Goal: Answer question/provide support

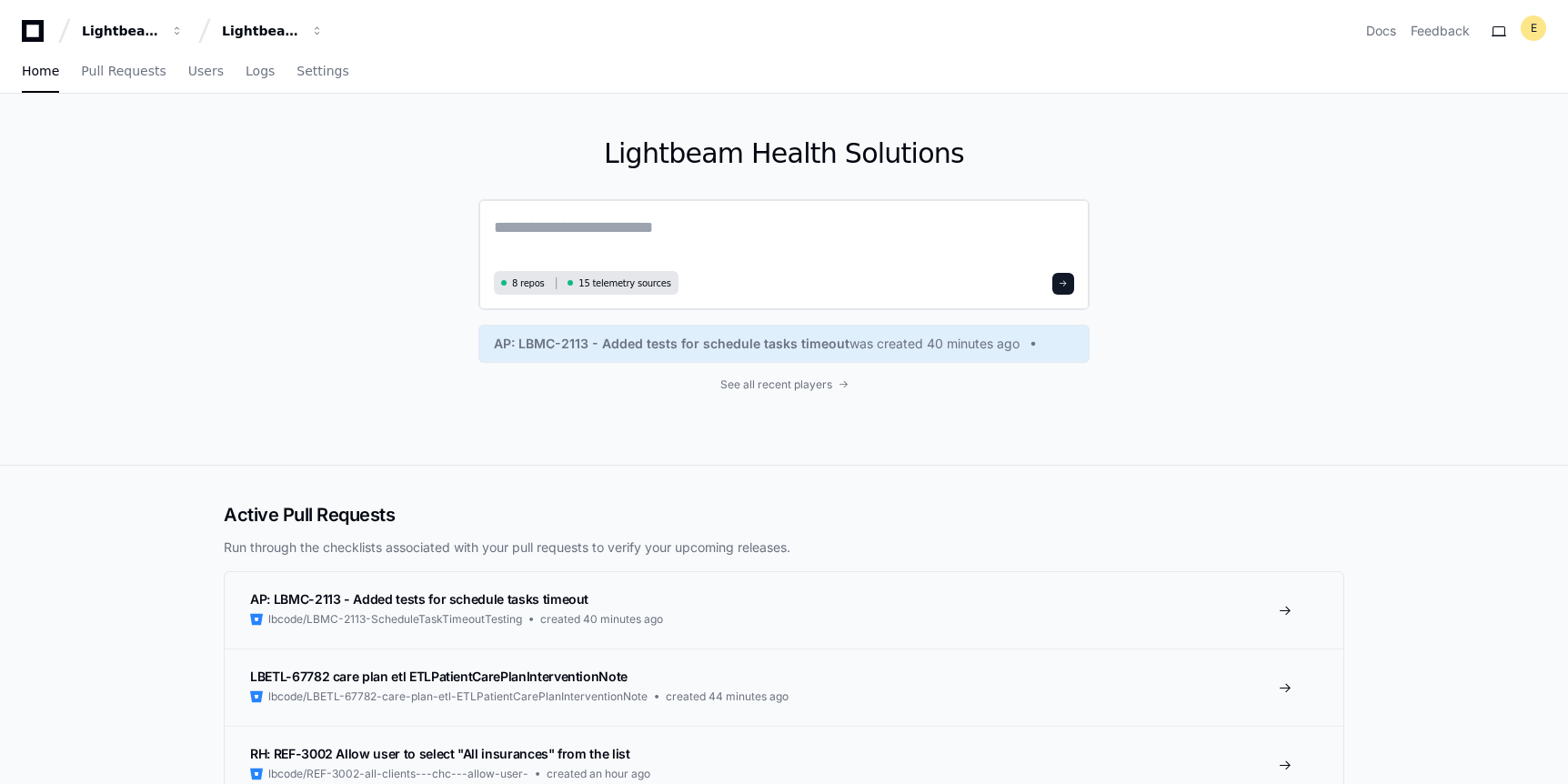
click at [510, 225] on textarea at bounding box center [784, 240] width 581 height 51
paste textarea "**********"
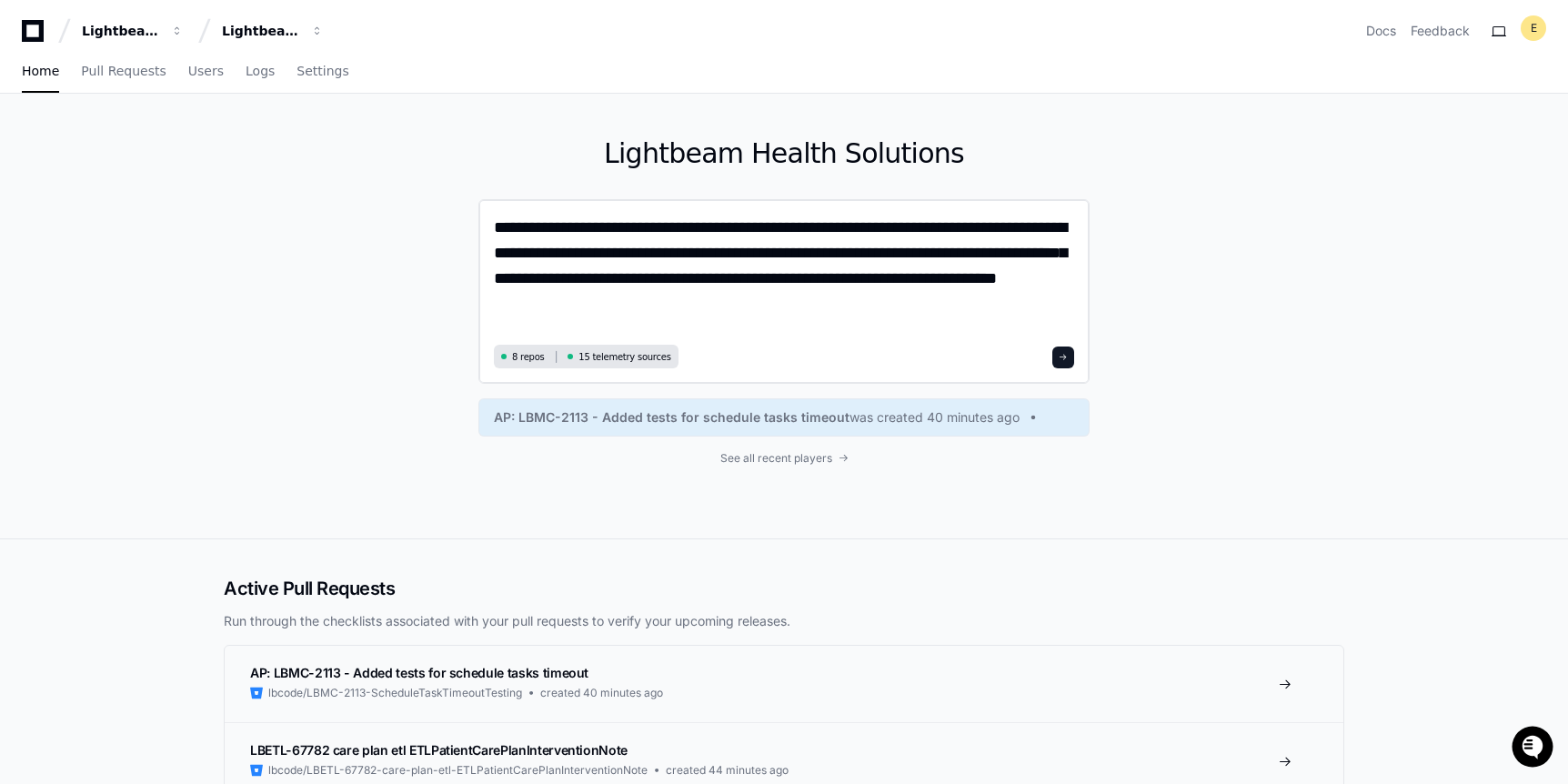
type textarea "**********"
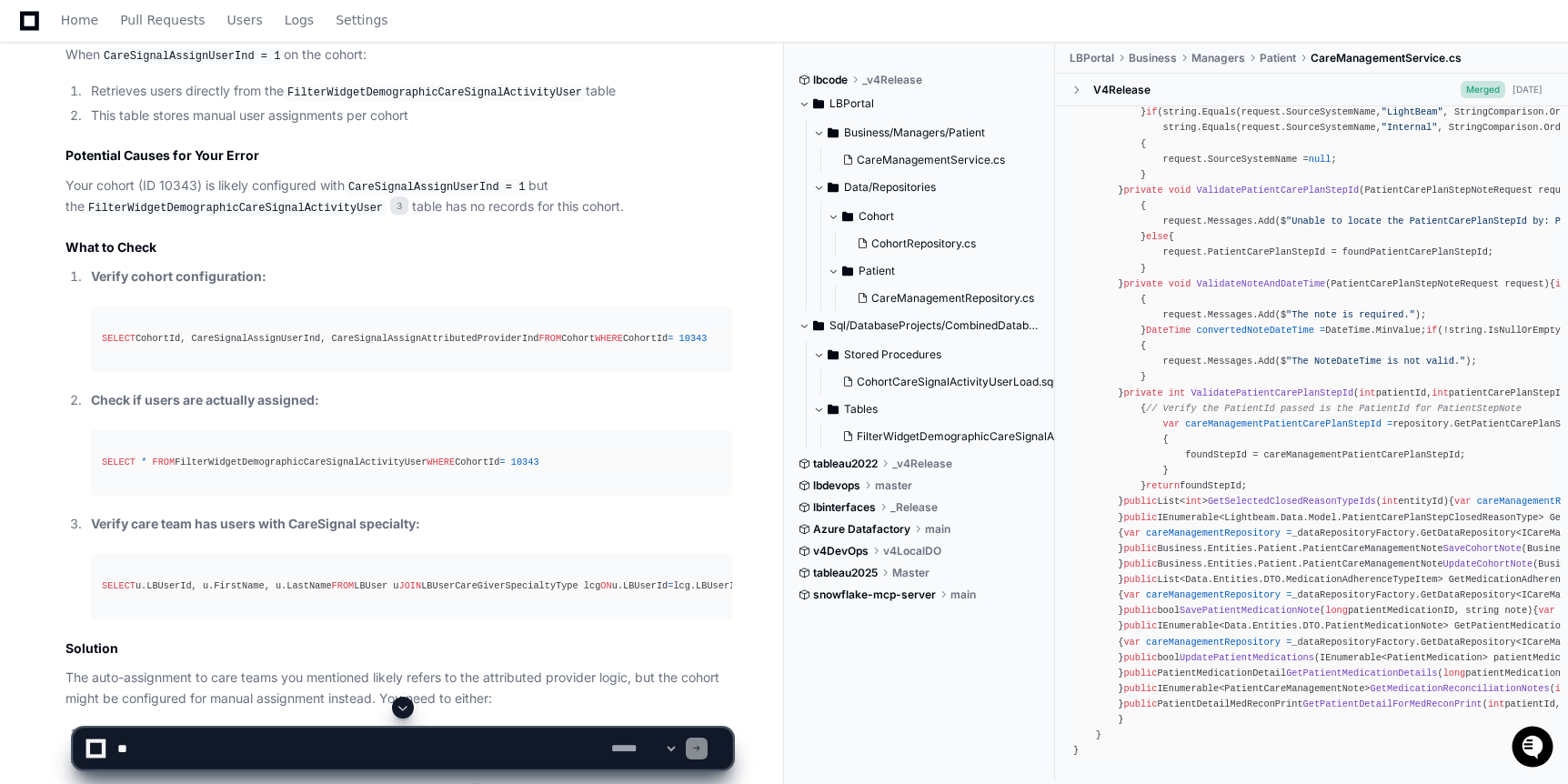
scroll to position [1772, 0]
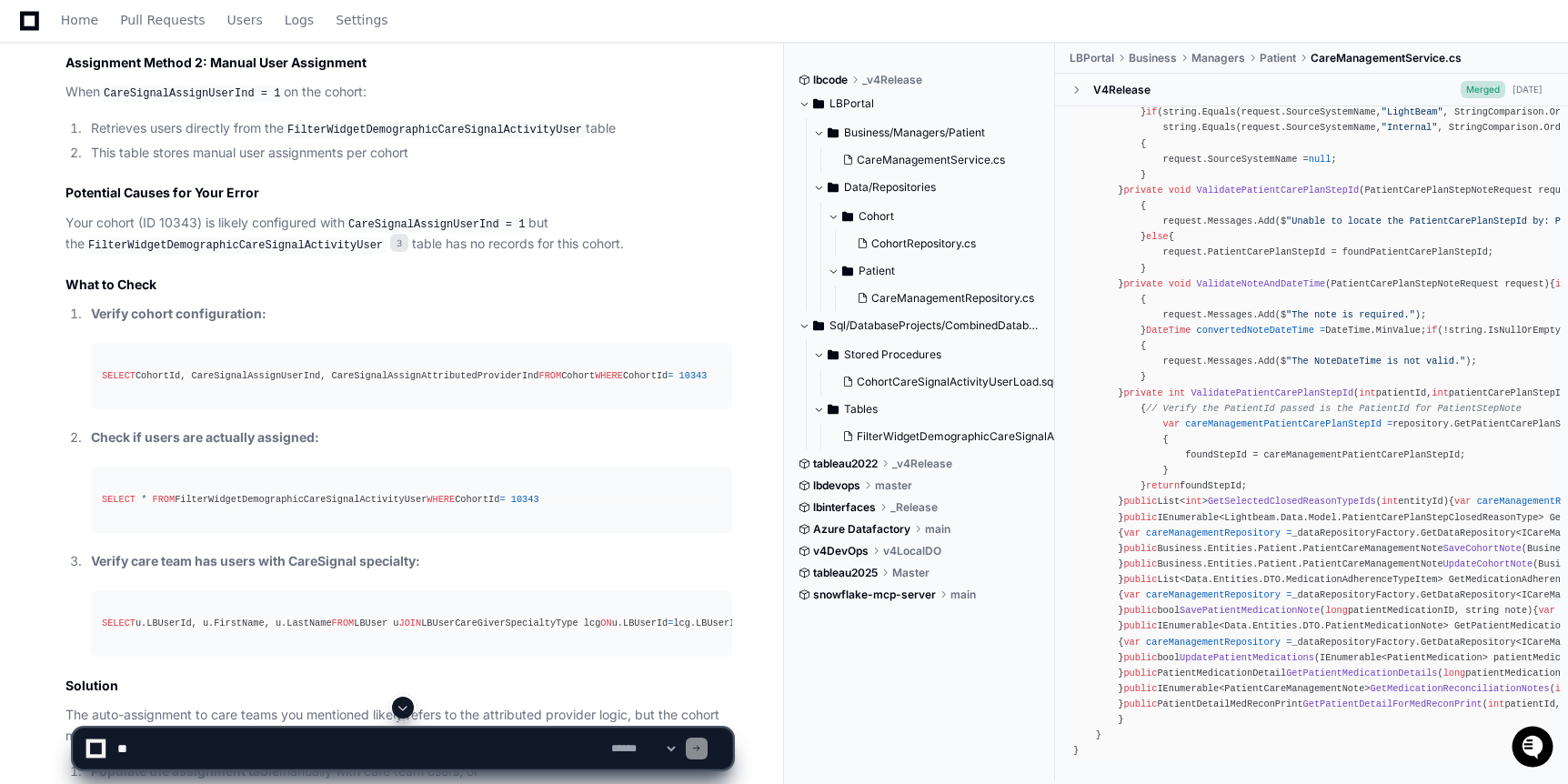
click at [246, 383] on div "SELECT CohortId, CareSignalAssignUserInd, CareSignalAssignAttributedProviderInd…" at bounding box center [411, 376] width 620 height 15
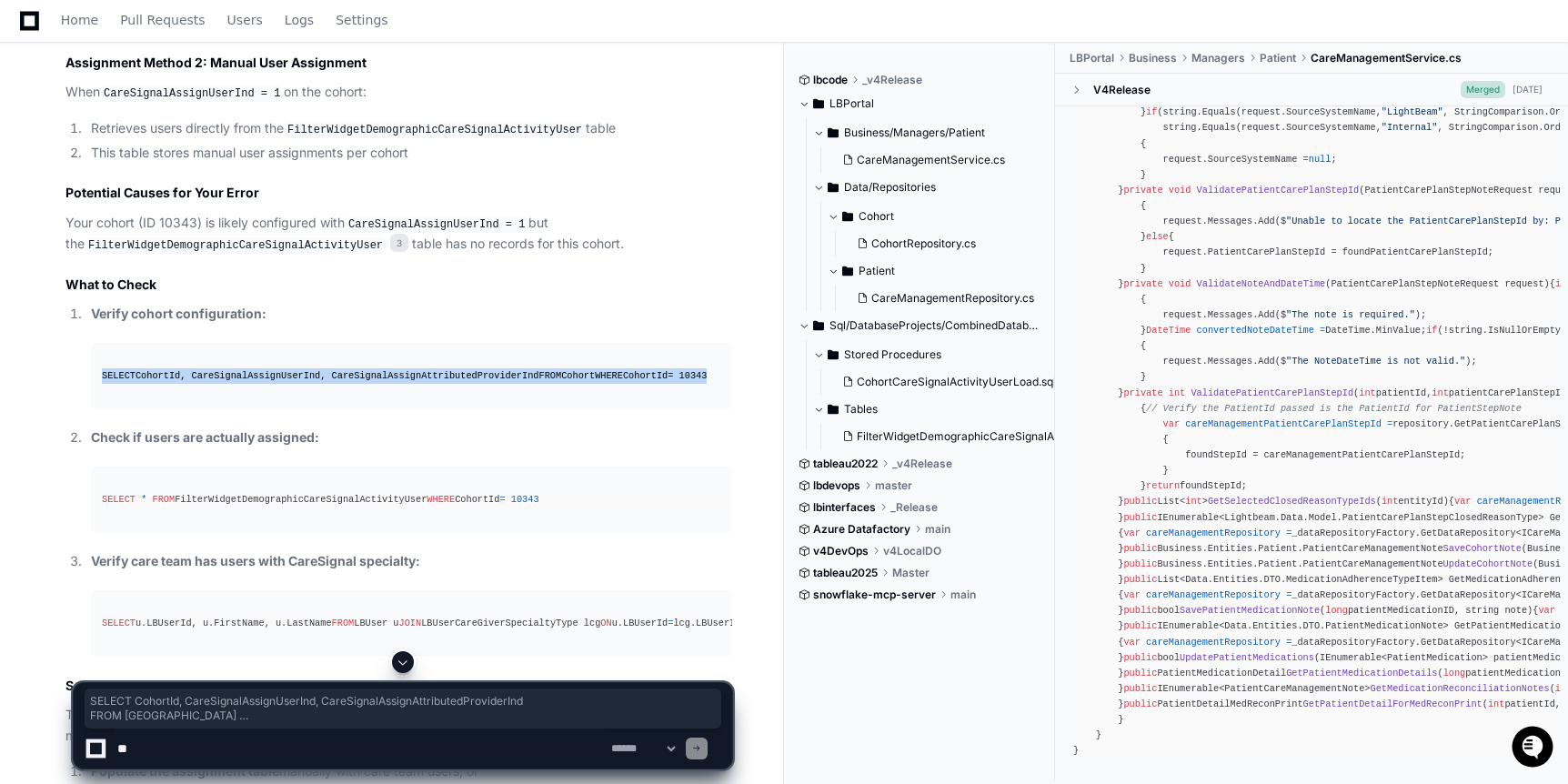
drag, startPoint x: 244, startPoint y: 399, endPoint x: 79, endPoint y: 368, distance: 167.9
click at [79, 368] on ol "Verify cohort configuration: SELECT CohortId, CareSignalAssignUserInd, CareSign…" at bounding box center [399, 480] width 666 height 353
copy div "SELECT CohortId, CareSignalAssignUserInd, CareSignalAssignAttributedProviderInd…"
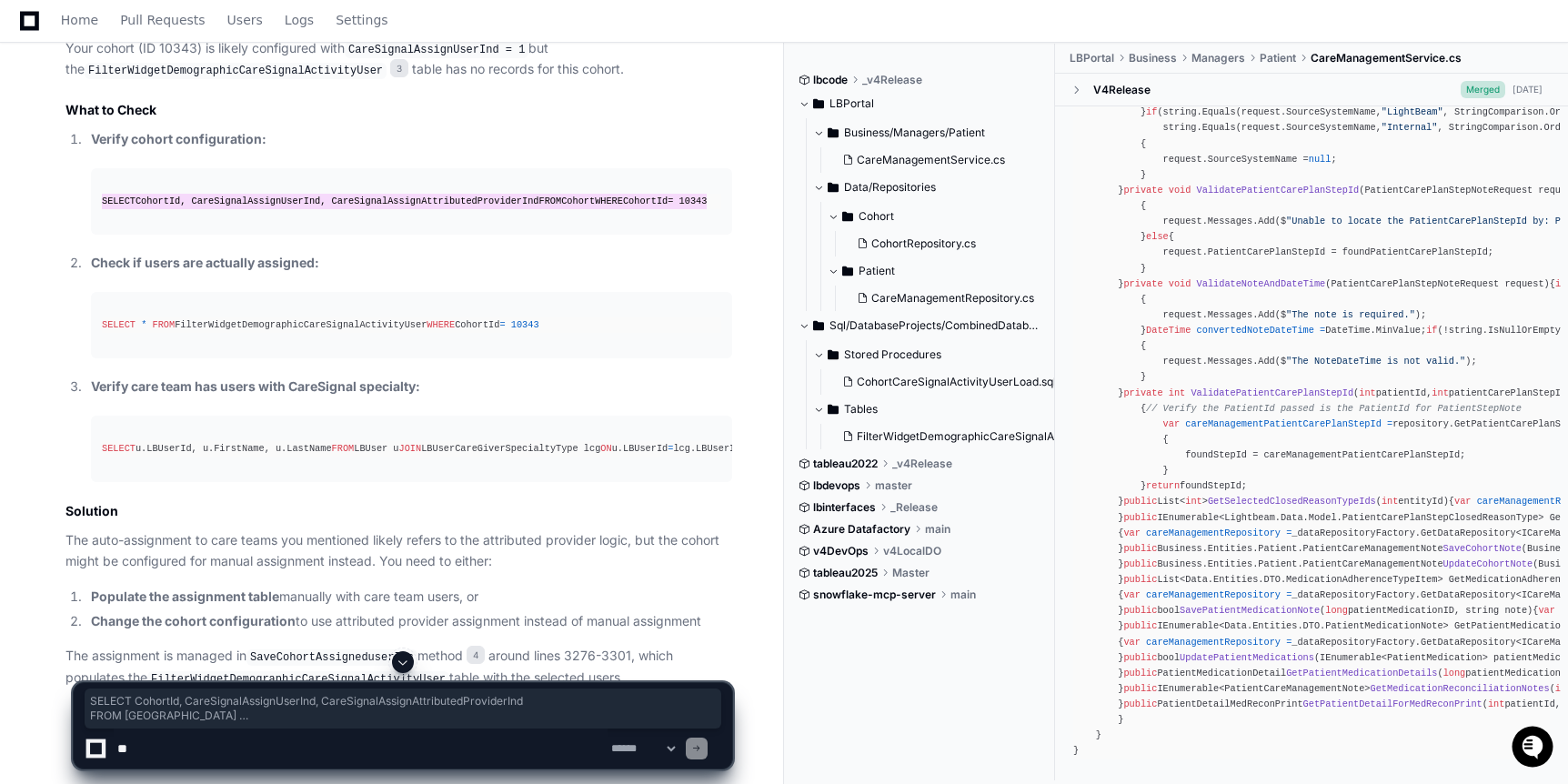
scroll to position [1948, 0]
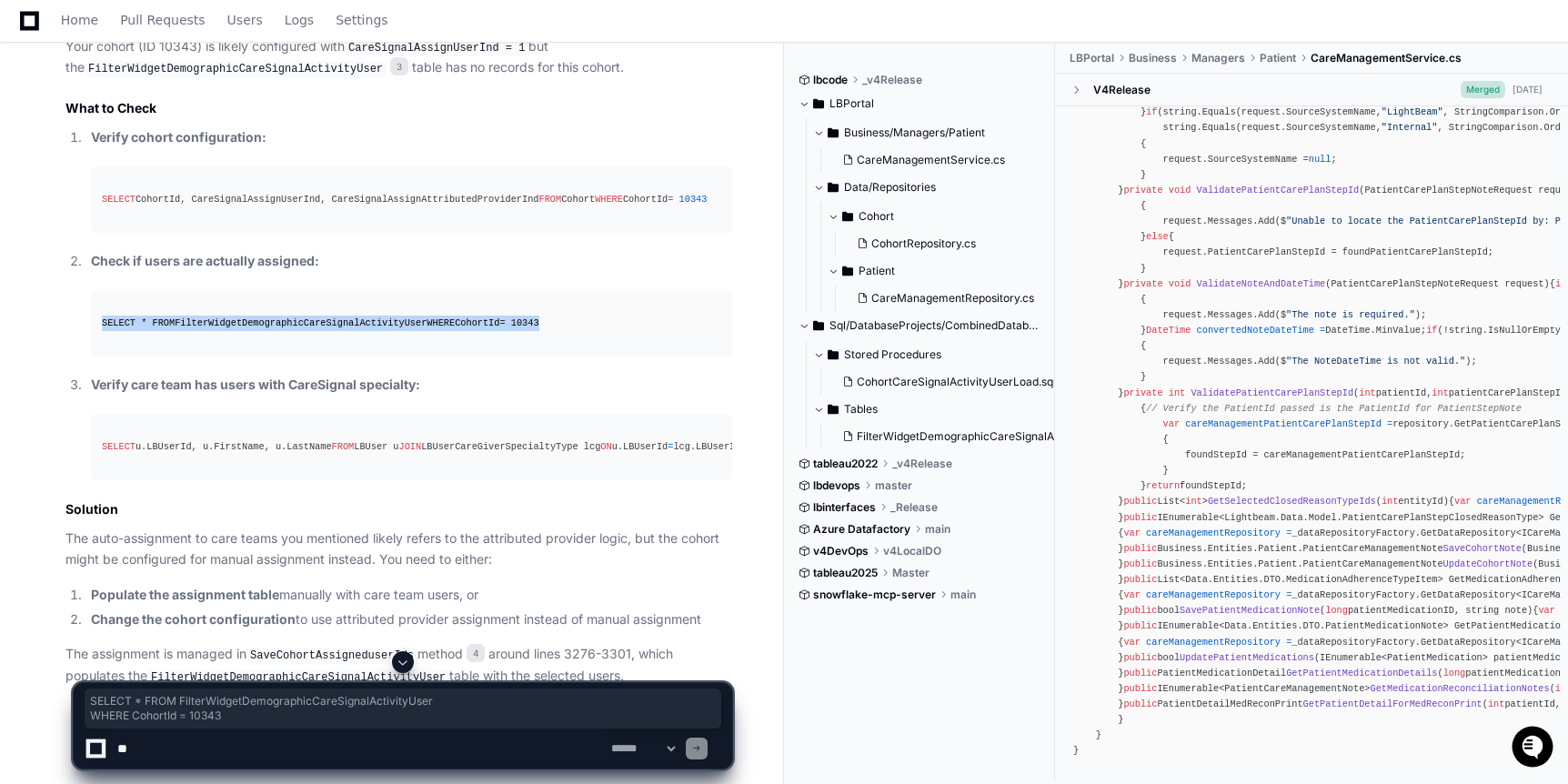
drag, startPoint x: 248, startPoint y: 365, endPoint x: 77, endPoint y: 338, distance: 173.1
click at [77, 338] on ol "Verify cohort configuration: SELECT CohortId, CareSignalAssignUserInd, CareSign…" at bounding box center [399, 304] width 666 height 353
click at [315, 455] on div "SELECT u.LBUserId, u.FirstName, u.LastName FROM LBUser u JOIN LBUserCareGiverSp…" at bounding box center [411, 446] width 620 height 15
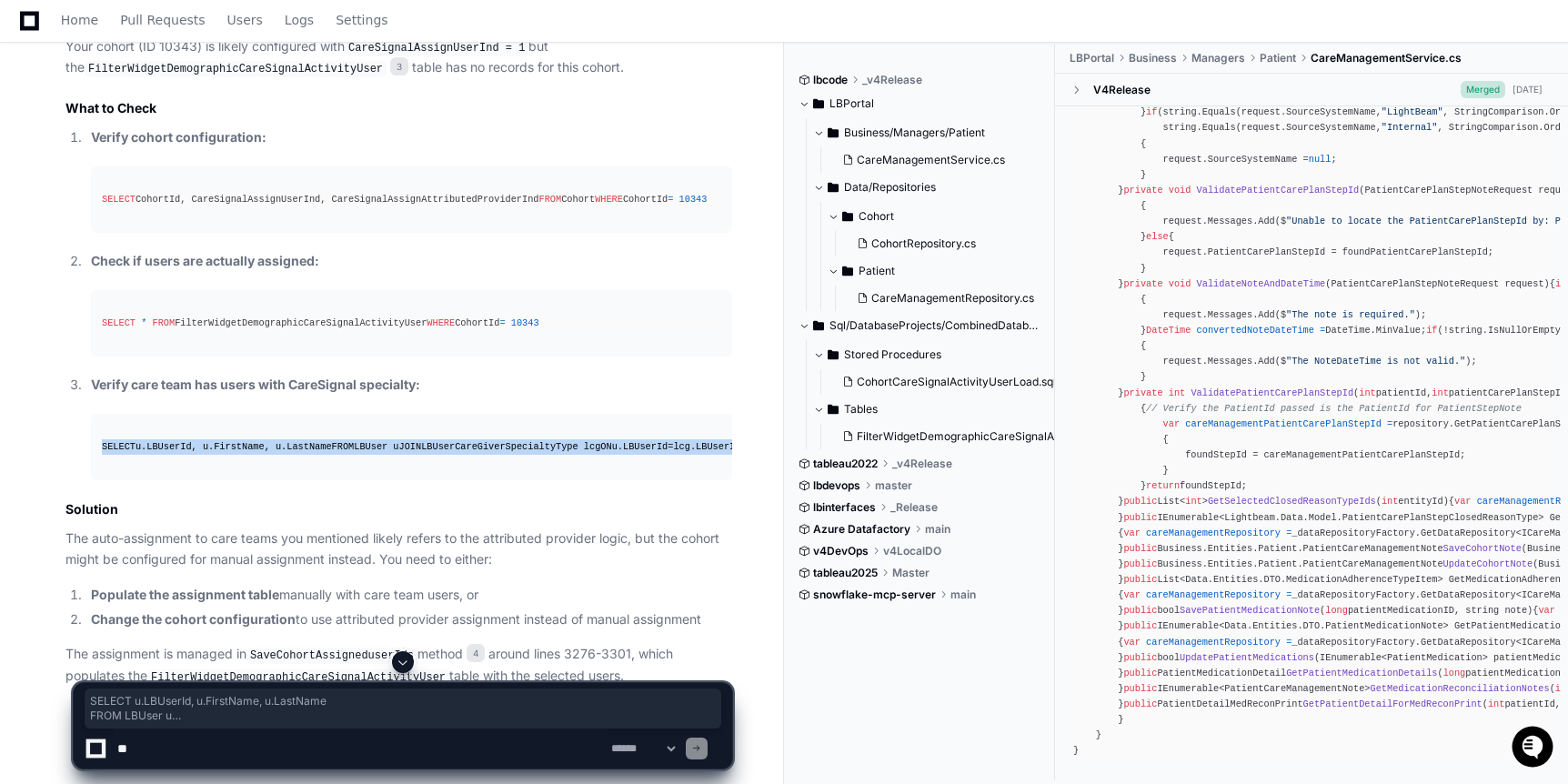
drag, startPoint x: 501, startPoint y: 553, endPoint x: -21, endPoint y: 488, distance: 526.0
copy div "SELECT u.LBUserId, u.FirstName, u.LastName FROM LBUser u JOIN LBUserCareGiverSp…"
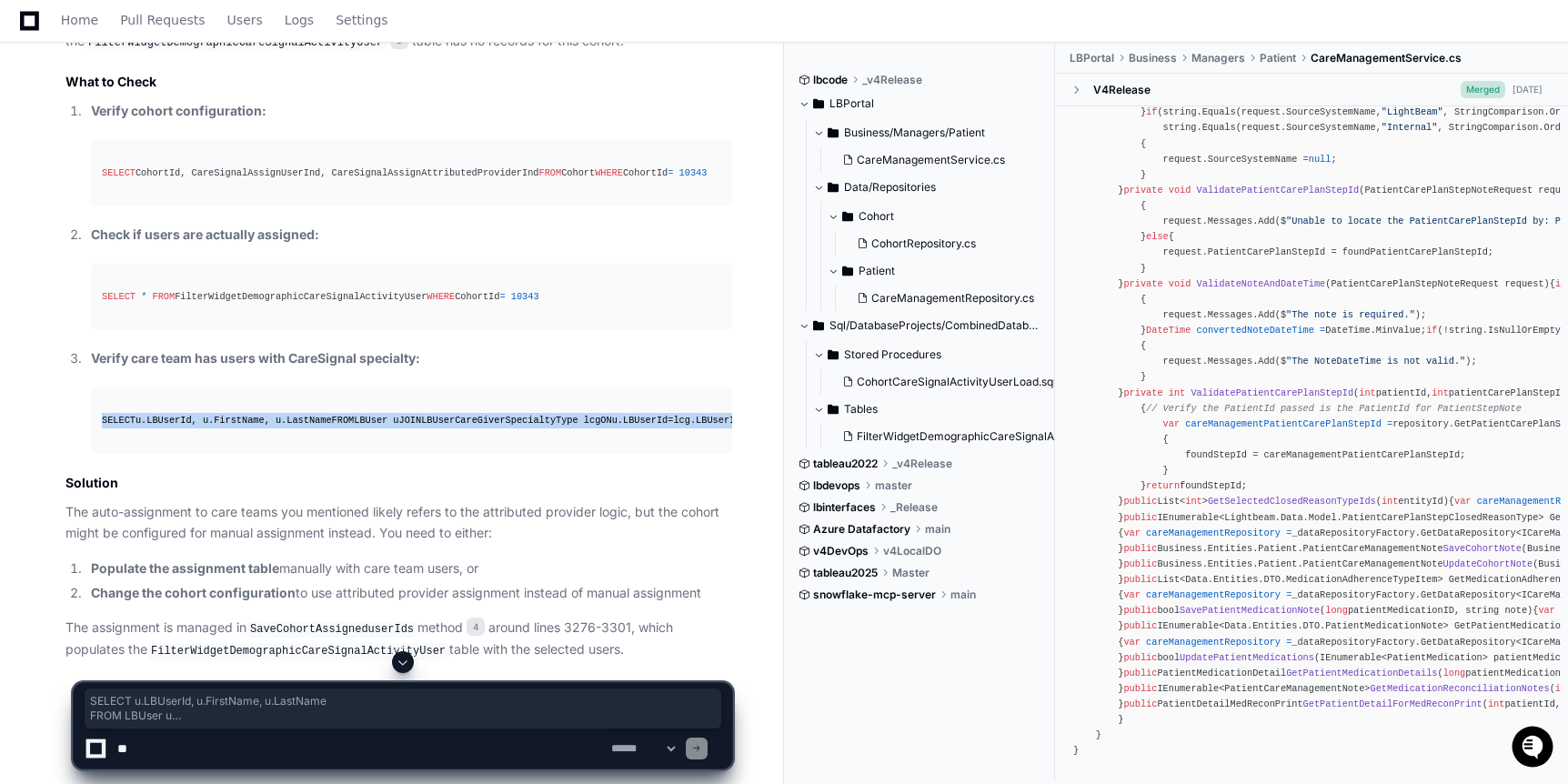
scroll to position [1757, 0]
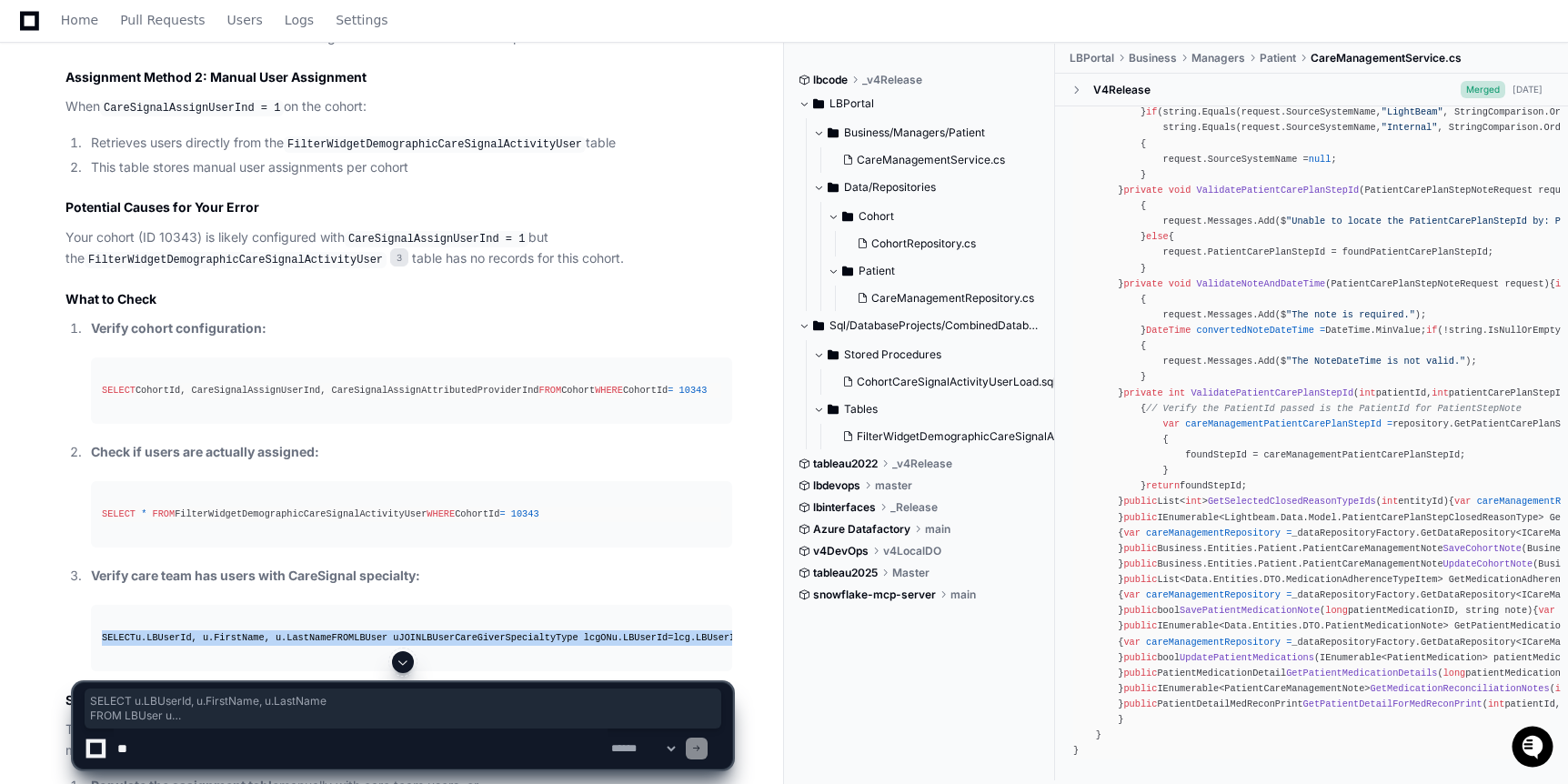
click at [459, 301] on h2 "What to Check" at bounding box center [399, 299] width 666 height 18
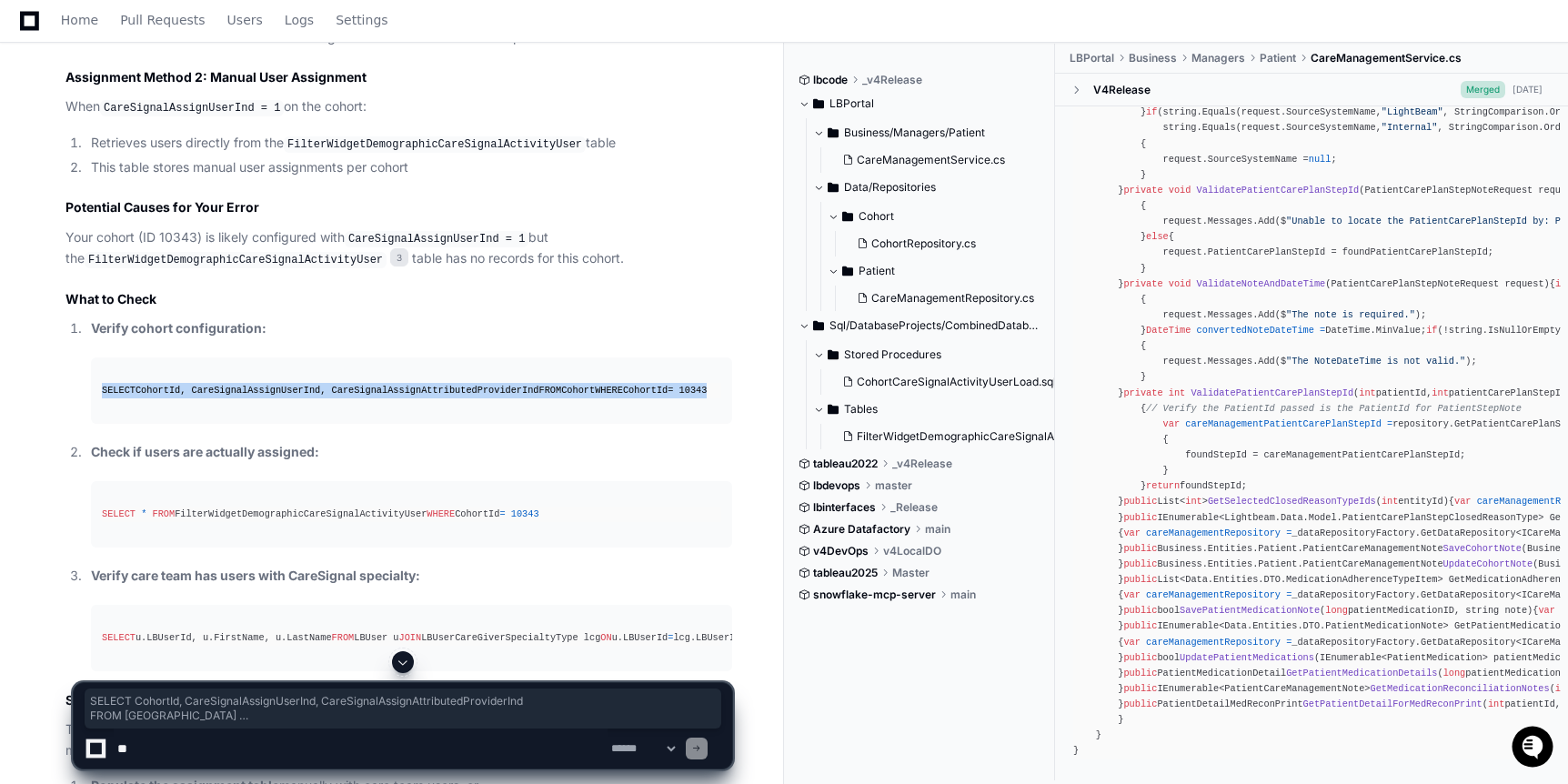
drag, startPoint x: 209, startPoint y: 414, endPoint x: 86, endPoint y: 382, distance: 127.1
click at [86, 382] on li "Verify cohort configuration: SELECT CohortId, CareSignalAssignUserInd, CareSign…" at bounding box center [408, 370] width 646 height 106
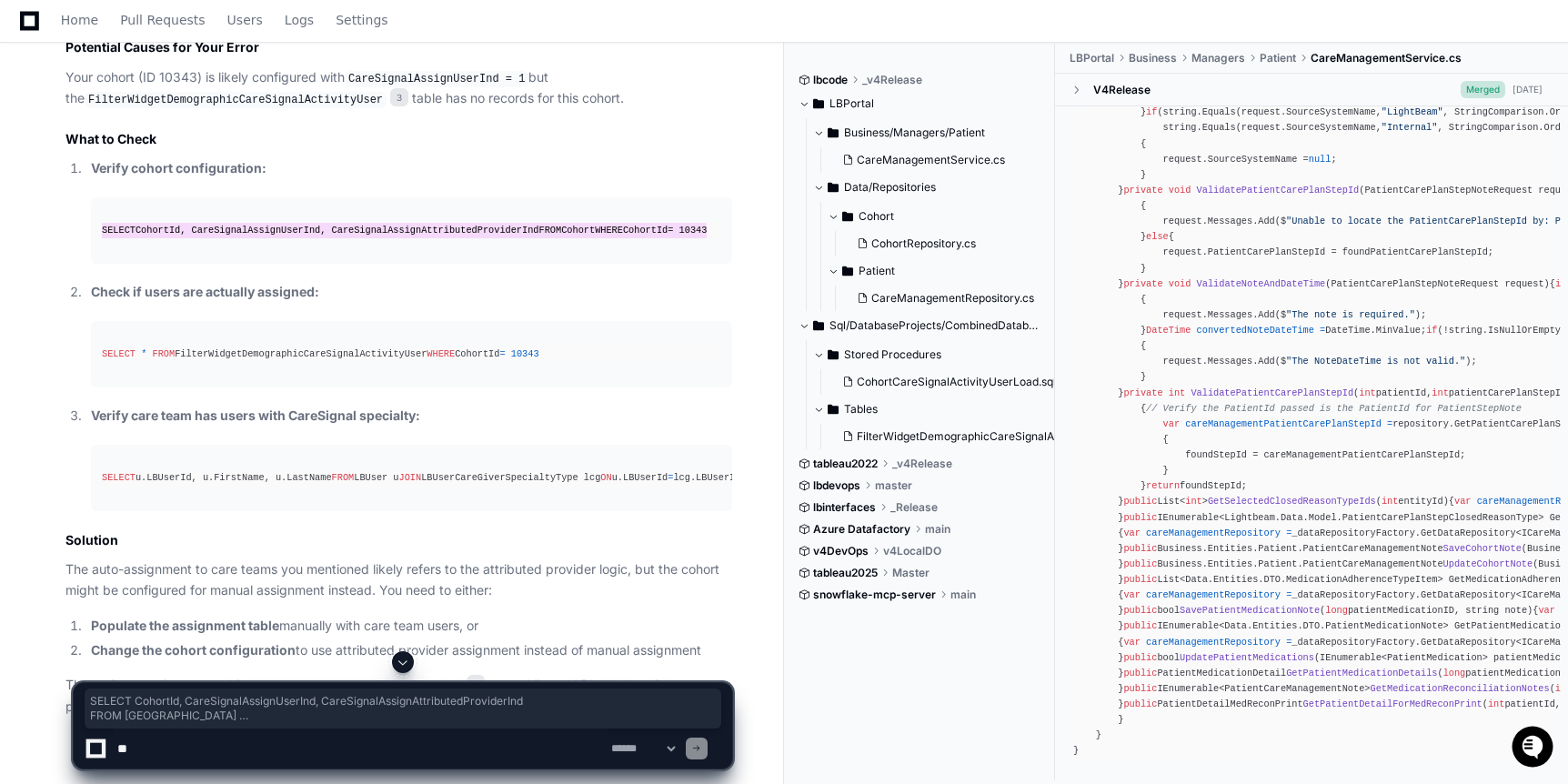
scroll to position [2098, 0]
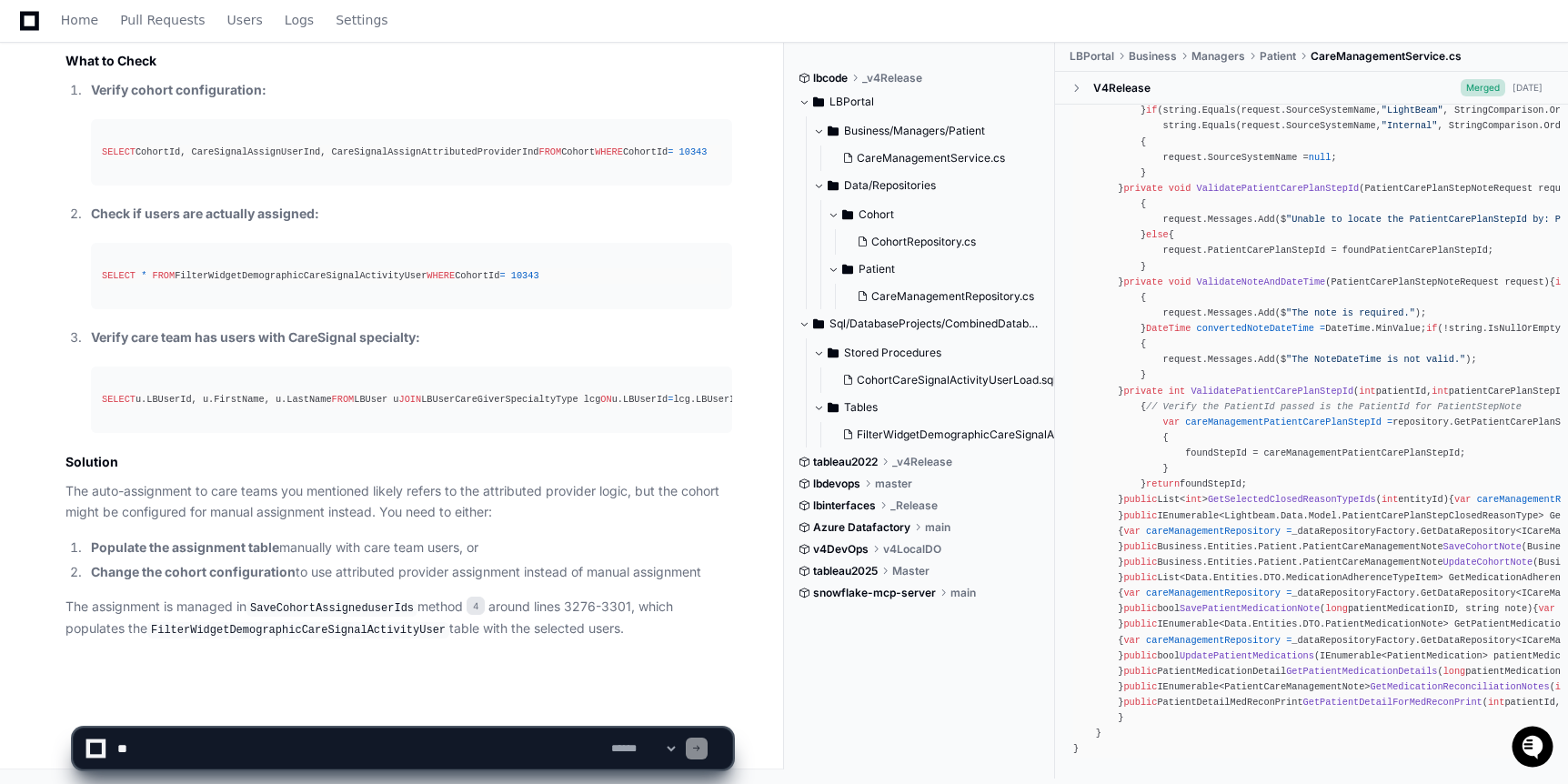
click at [353, 705] on app-app-chat-input "**********" at bounding box center [403, 733] width 661 height 72
click at [345, 744] on textarea at bounding box center [360, 748] width 494 height 40
type textarea "**********"
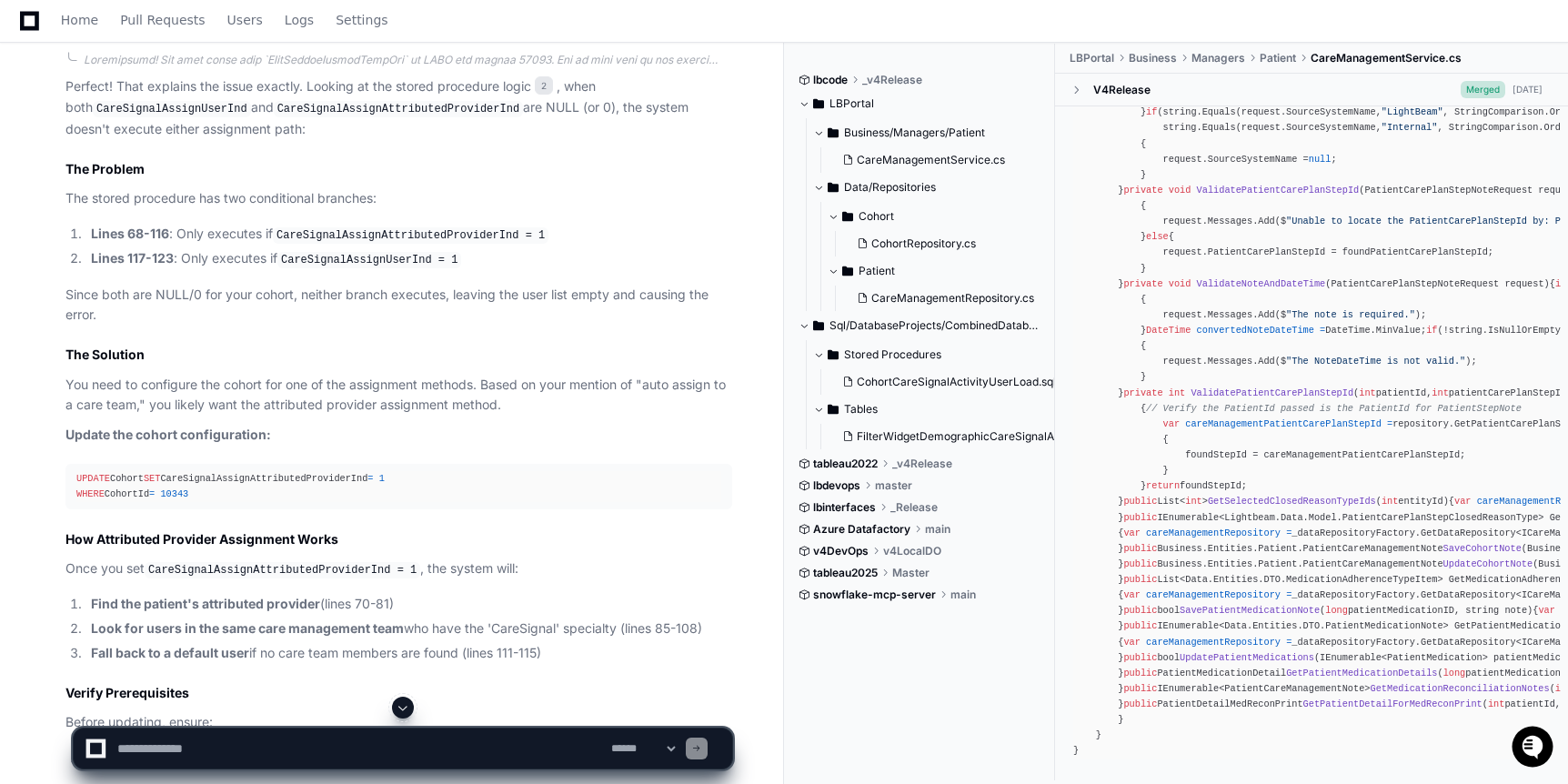
scroll to position [2756, 0]
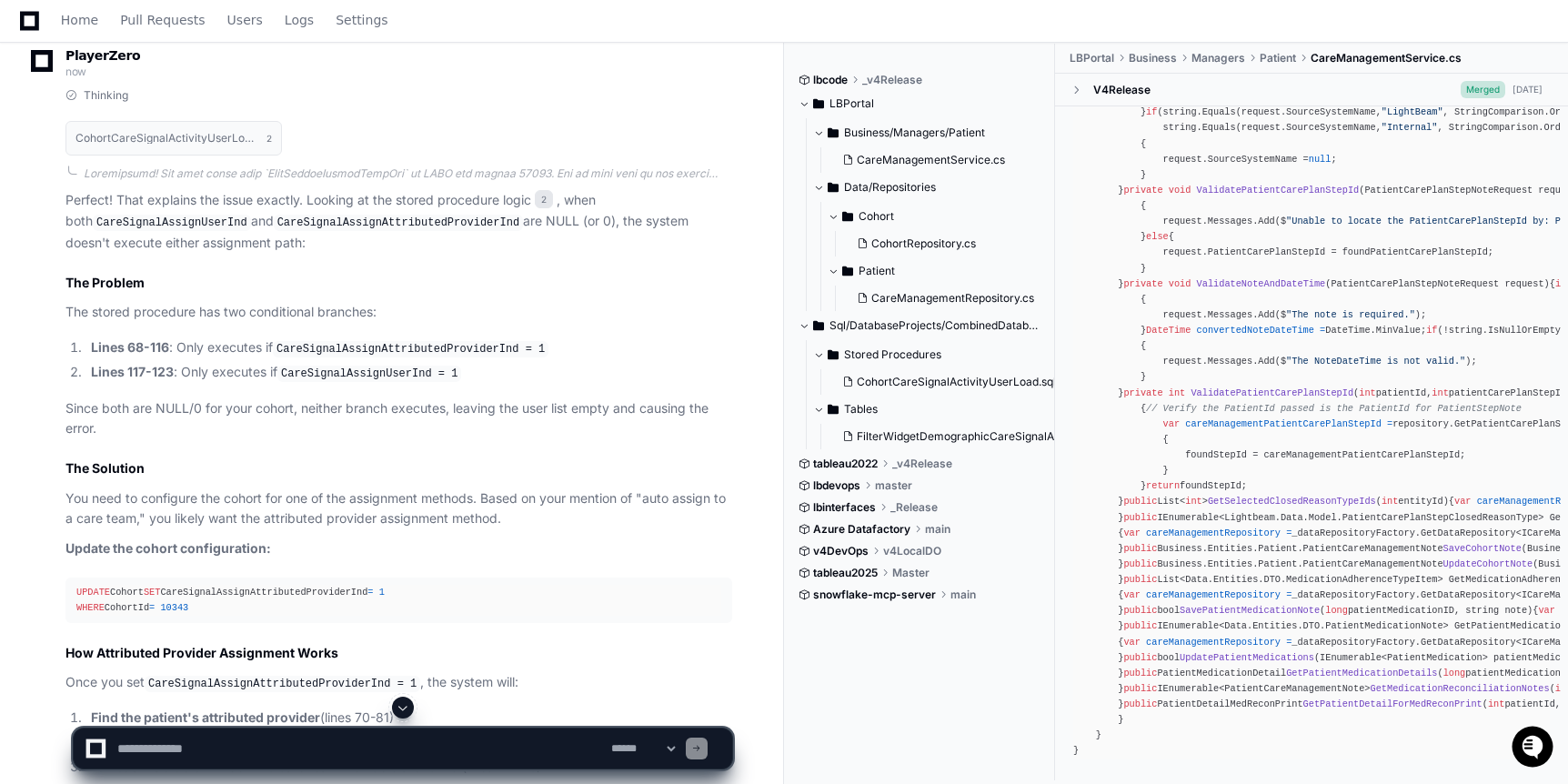
click at [445, 323] on p "The stored procedure has two conditional branches:" at bounding box center [399, 312] width 666 height 21
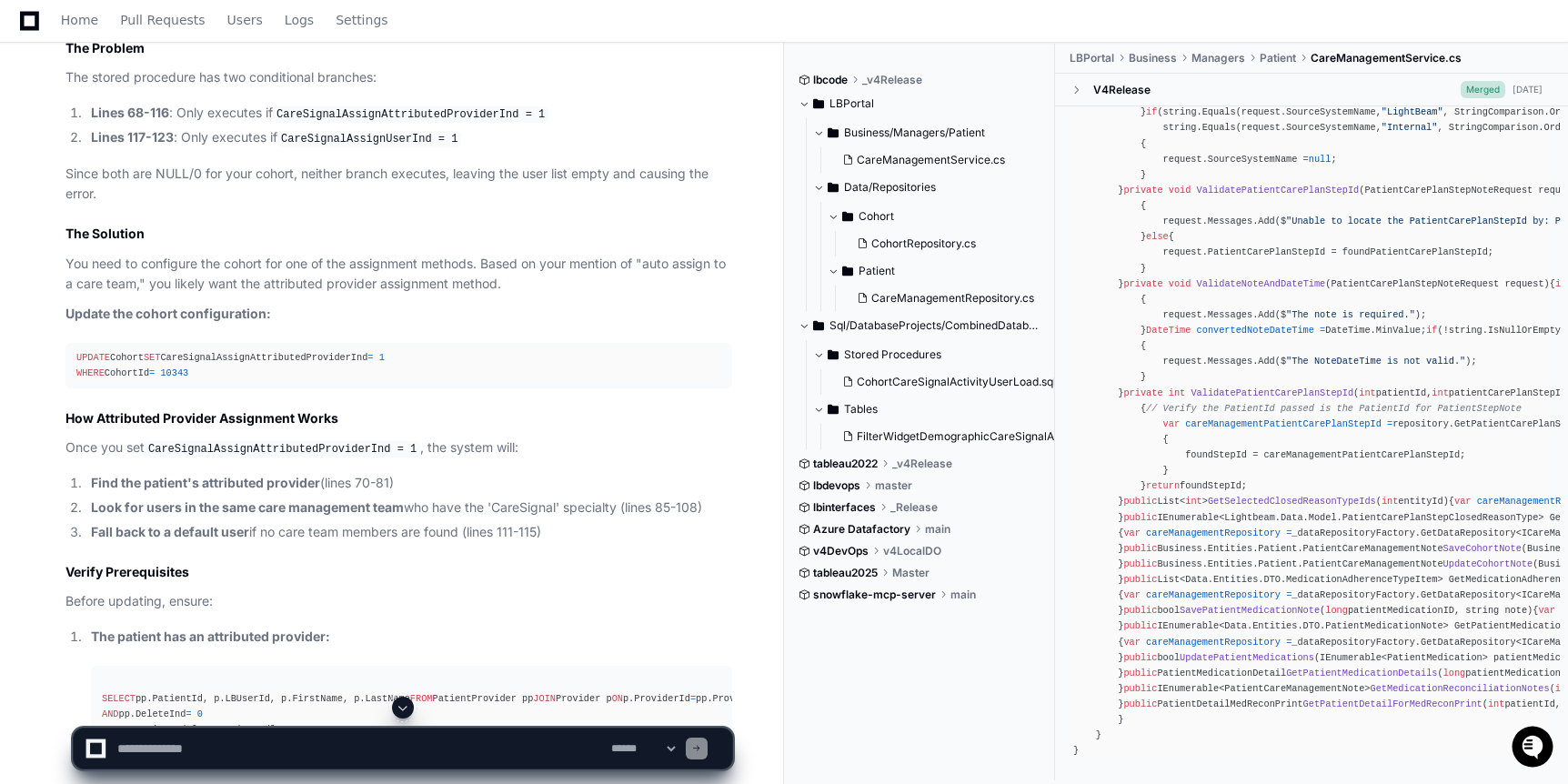
scroll to position [3138, 0]
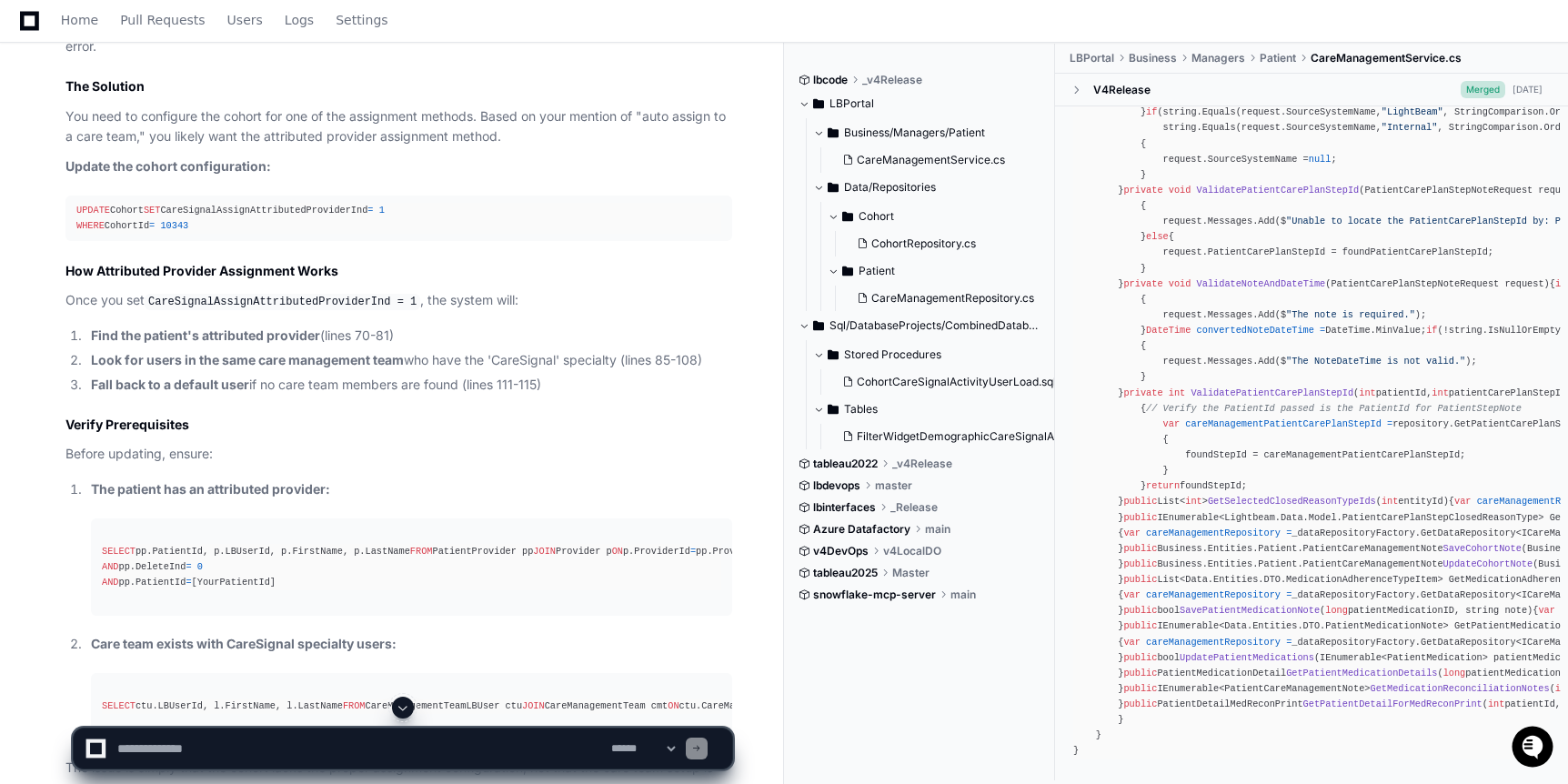
click at [264, 234] on div "UPDATE Cohort SET CareSignalAssignAttributedProviderInd = 1 WHERE CohortId = 10…" at bounding box center [398, 218] width 645 height 30
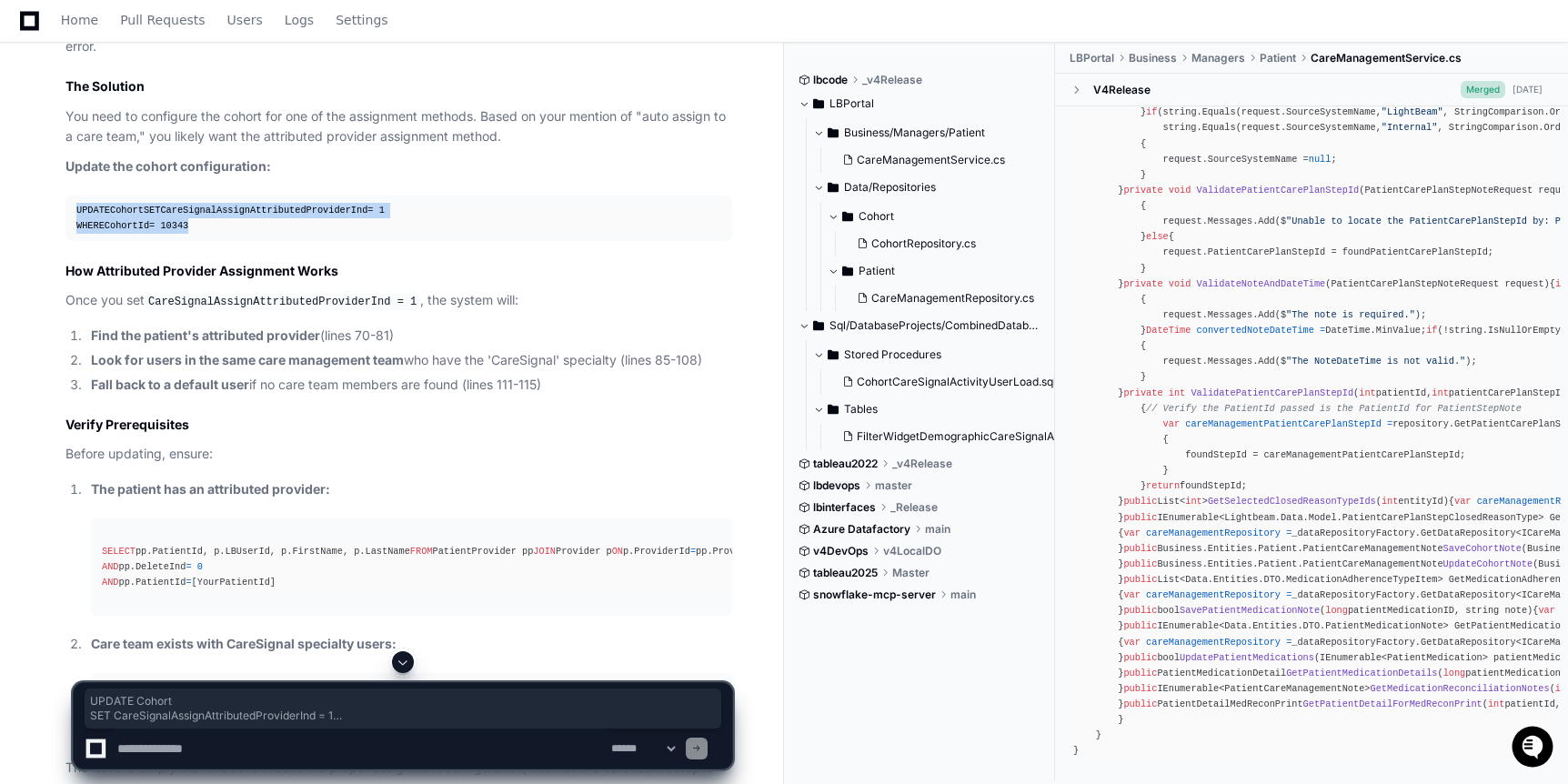
drag, startPoint x: 75, startPoint y: 312, endPoint x: 224, endPoint y: 336, distance: 150.9
click at [224, 234] on div "UPDATE Cohort SET CareSignalAssignAttributedProviderInd = 1 WHERE CohortId = 10…" at bounding box center [398, 218] width 645 height 30
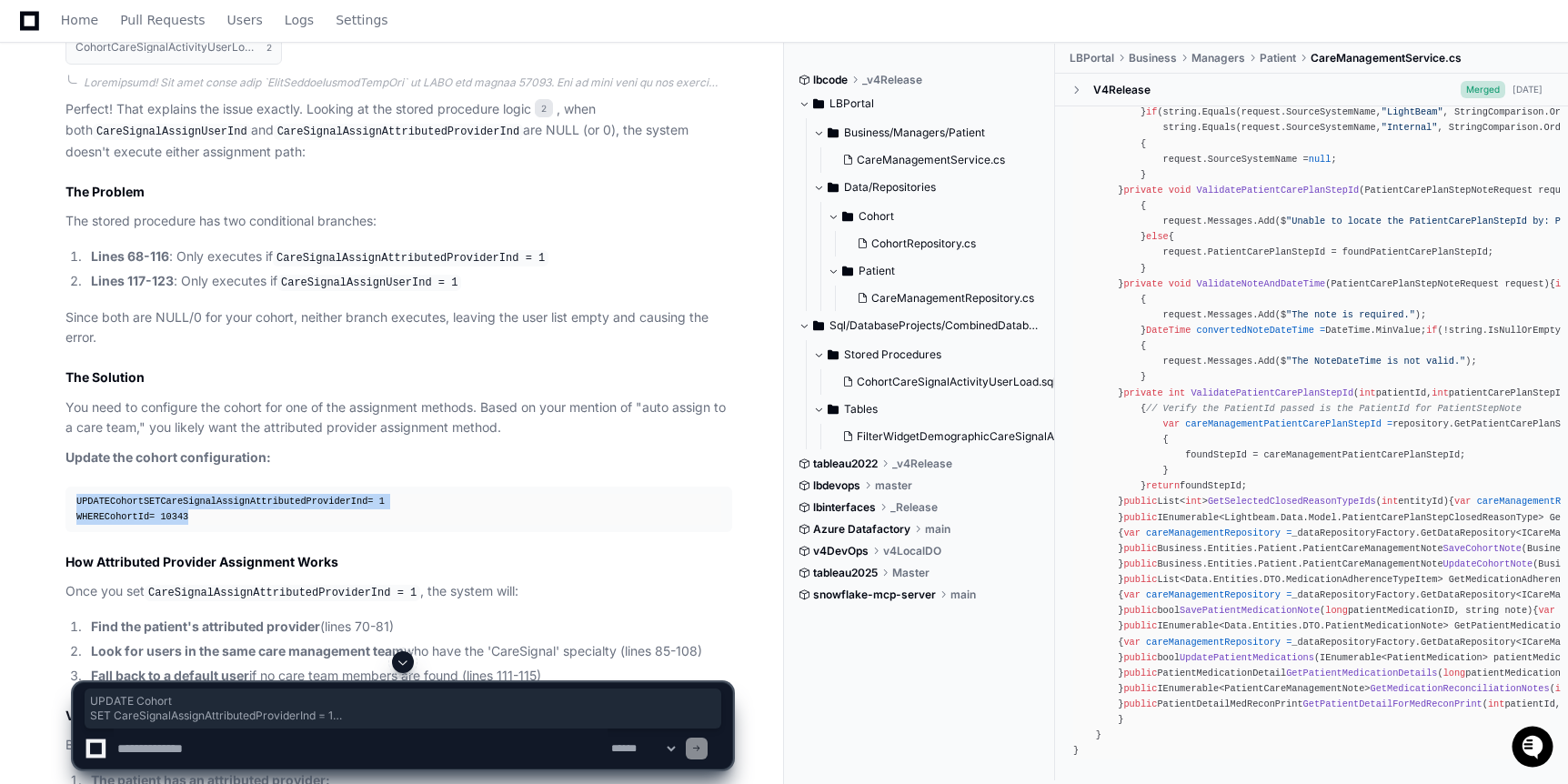
scroll to position [2823, 0]
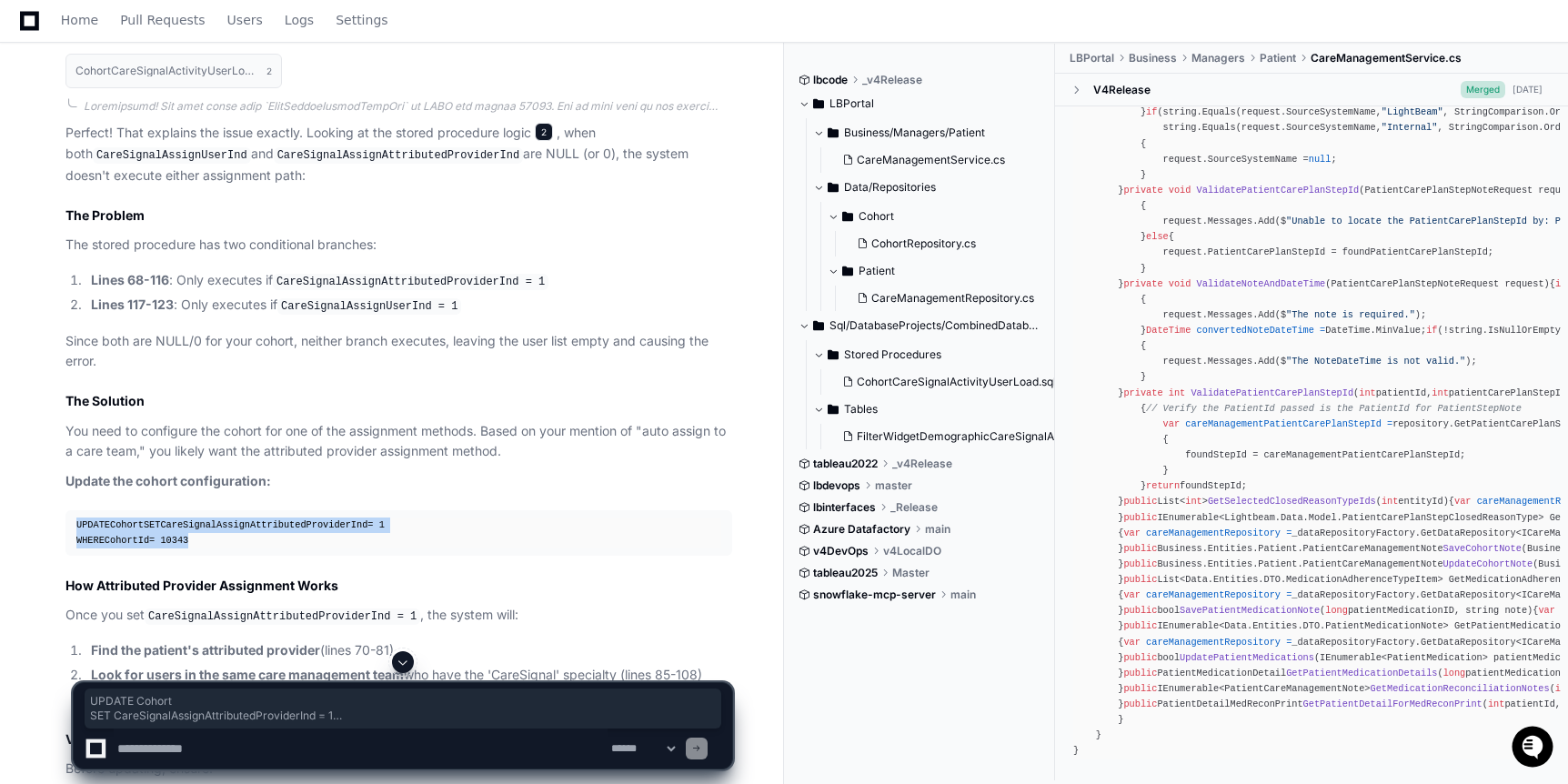
click at [539, 141] on span "2" at bounding box center [544, 131] width 18 height 18
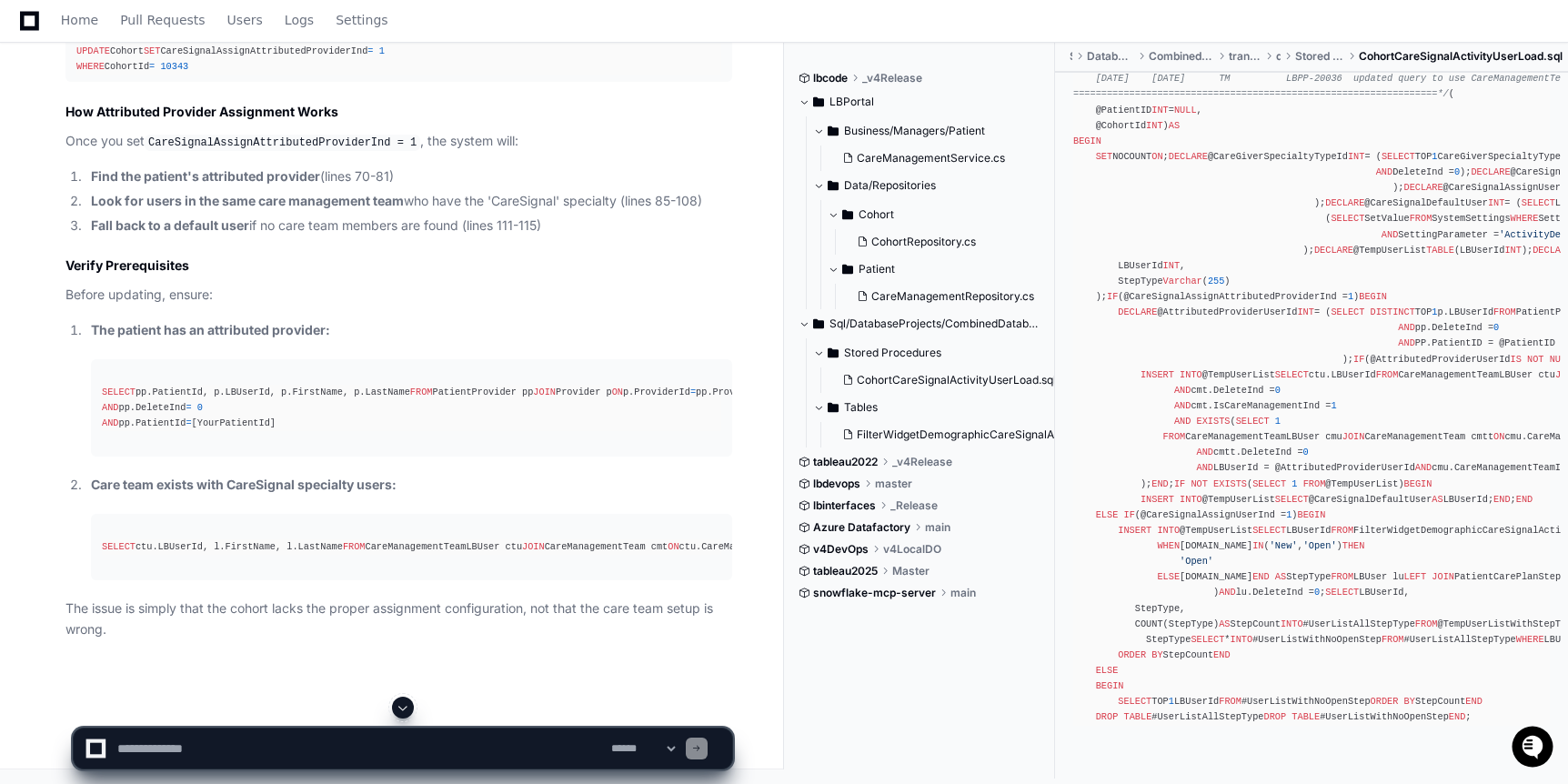
scroll to position [3553, 0]
click at [338, 738] on textarea at bounding box center [360, 748] width 494 height 40
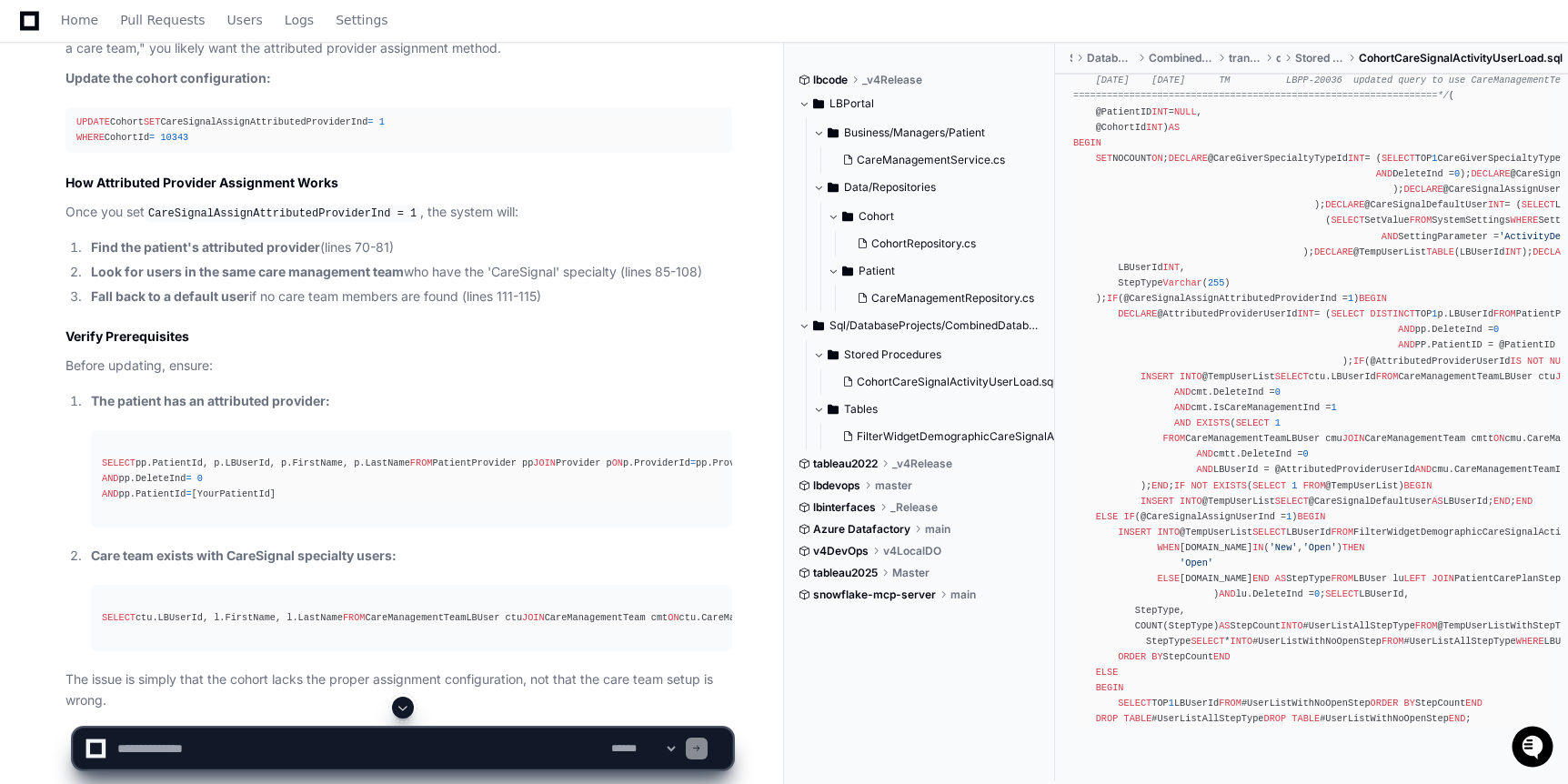
scroll to position [3059, 0]
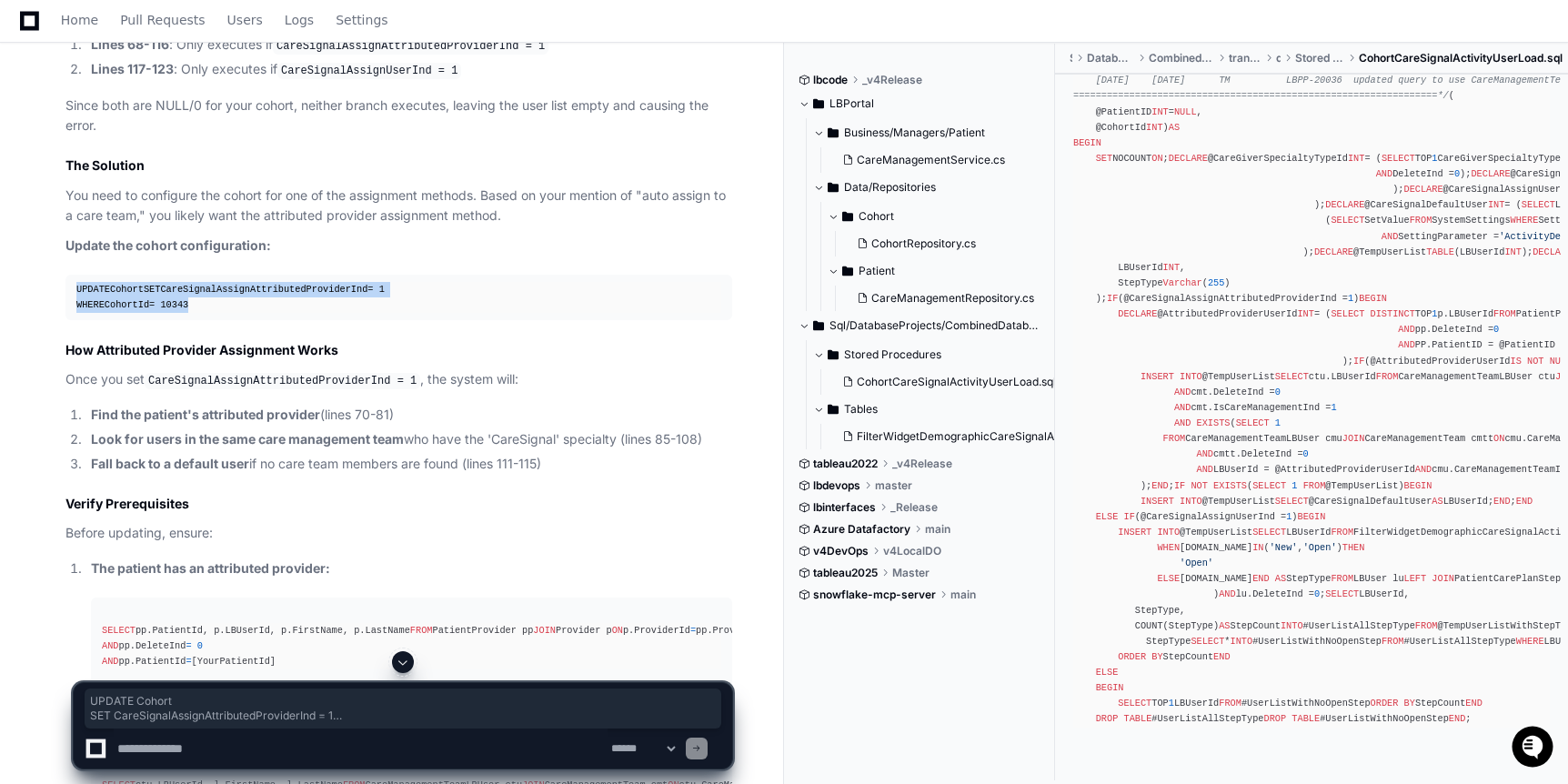
drag, startPoint x: 76, startPoint y: 391, endPoint x: 222, endPoint y: 416, distance: 148.1
click at [222, 313] on div "UPDATE Cohort SET CareSignalAssignAttributedProviderInd = 1 WHERE CohortId = 10…" at bounding box center [398, 297] width 645 height 30
copy div "UPDATE Cohort SET CareSignalAssignAttributedProviderInd = 1 WHERE CohortId = 10…"
click at [347, 313] on div "UPDATE Cohort SET CareSignalAssignAttributedProviderInd = 1 WHERE CohortId = 10…" at bounding box center [398, 297] width 645 height 30
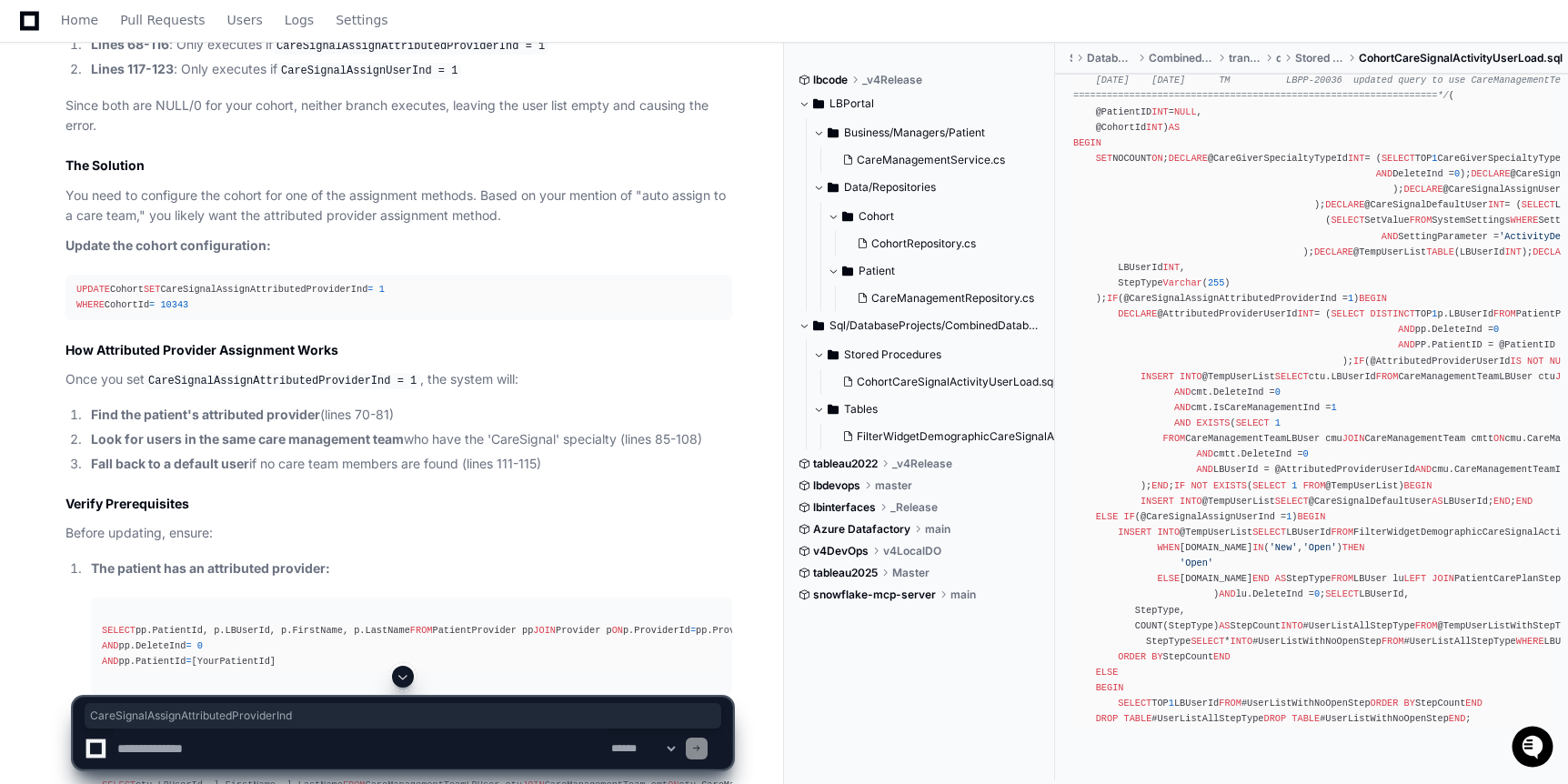
drag, startPoint x: 99, startPoint y: 405, endPoint x: 305, endPoint y: 402, distance: 206.0
click at [305, 313] on div "UPDATE Cohort SET CareSignalAssignAttributedProviderInd = 1 WHERE CohortId = 10…" at bounding box center [398, 297] width 645 height 30
copy div "CareSignalAssignAttributedProviderInd"
drag, startPoint x: 286, startPoint y: 172, endPoint x: 434, endPoint y: 169, distance: 148.0
click at [434, 79] on code "CareSignalAssignUserInd = 1" at bounding box center [368, 70] width 184 height 16
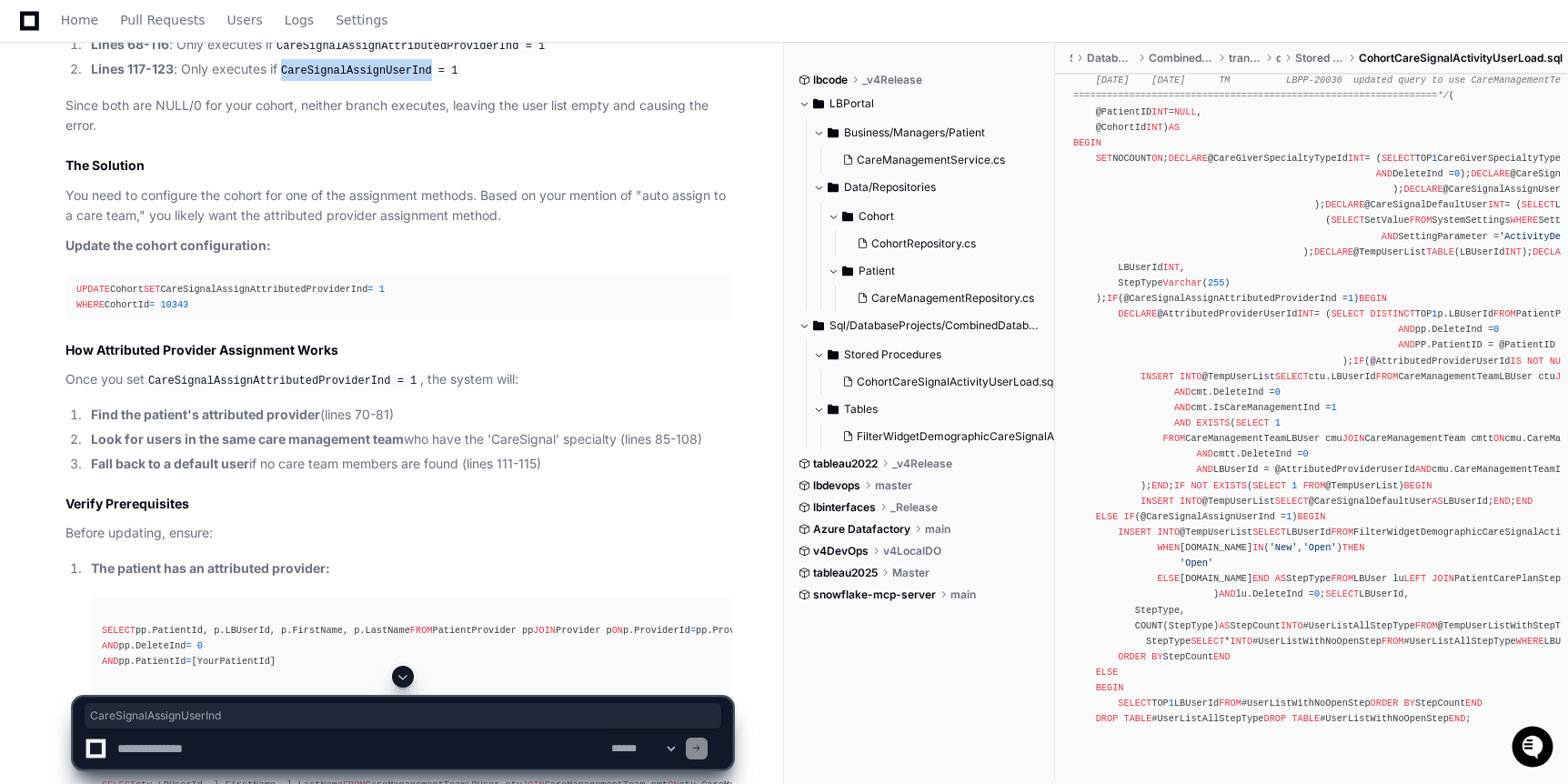
copy code "CareSignalAssignUserInd"
click at [1304, 229] on div "CREATE PROCEDURE [dbo].[CohortCareSignalActivityUserLoad] /*===================…" at bounding box center [1311, 260] width 477 height 934
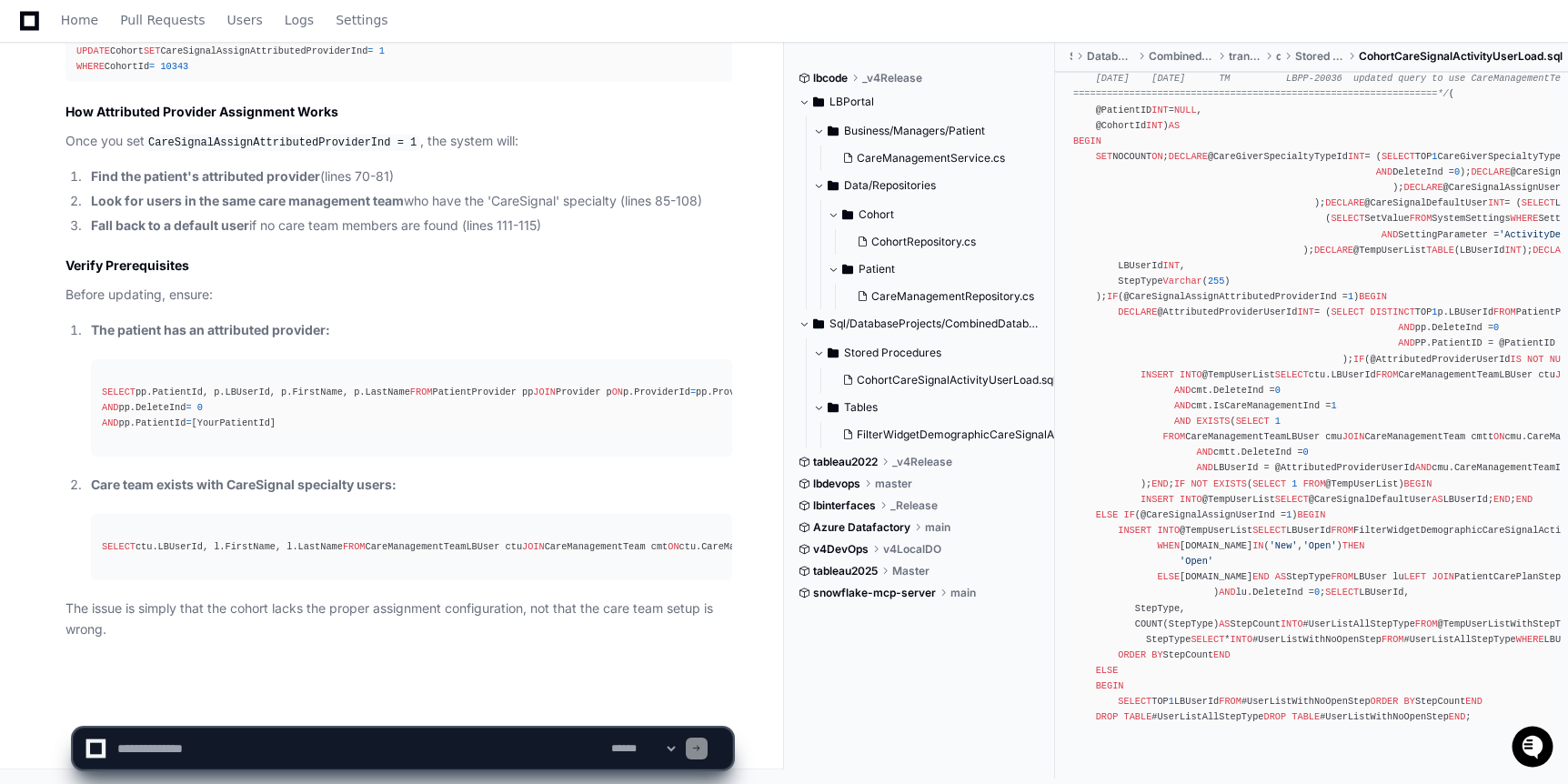
scroll to position [3553, 0]
click at [397, 733] on textarea at bounding box center [360, 748] width 494 height 40
paste textarea "**********"
type textarea "**********"
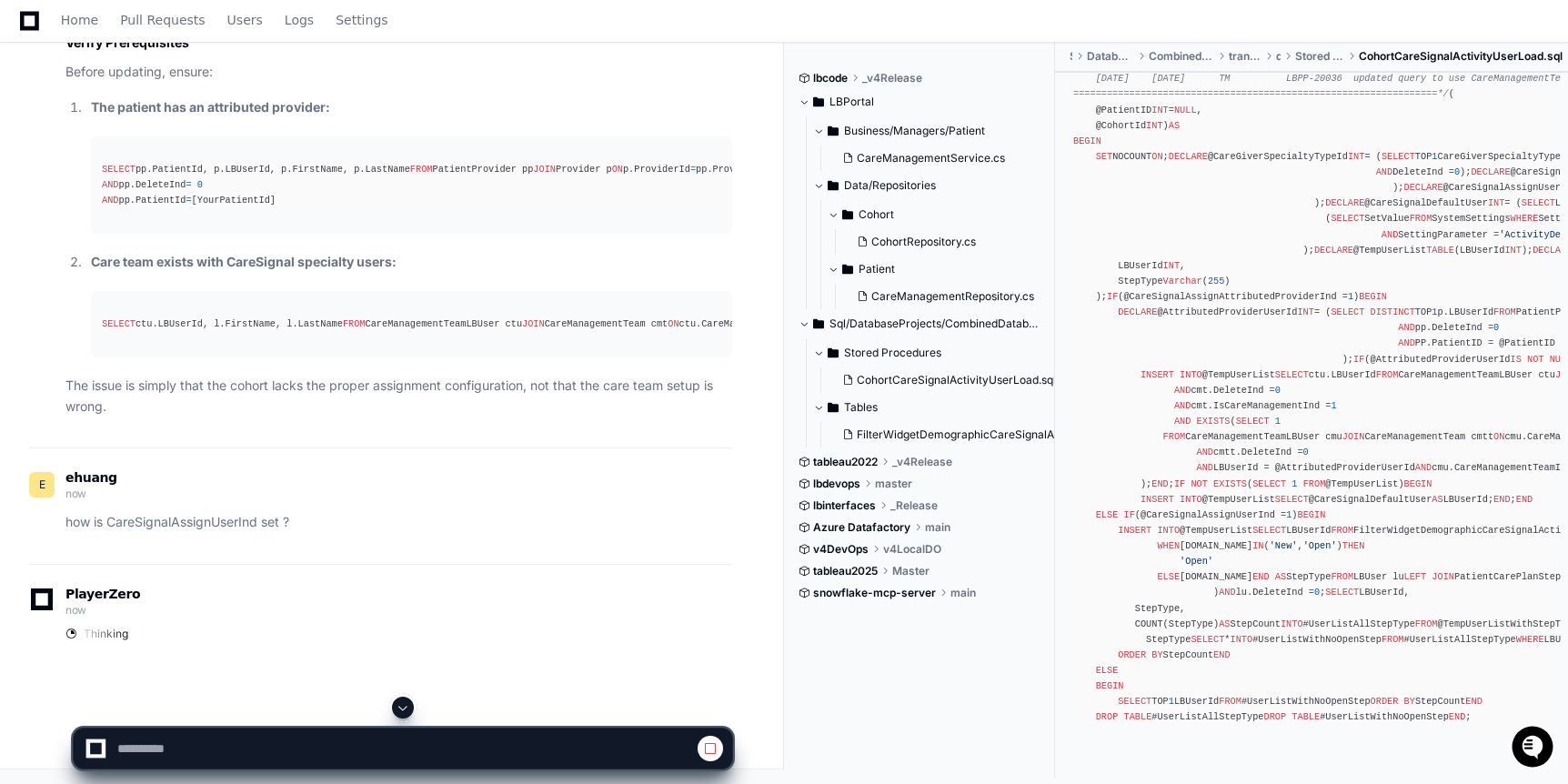
scroll to position [3775, 0]
click at [349, 316] on div "SELECT ctu.LBUserId, l.FirstName, l.LastName FROM CareManagementTeamLBUser ctu …" at bounding box center [411, 323] width 620 height 15
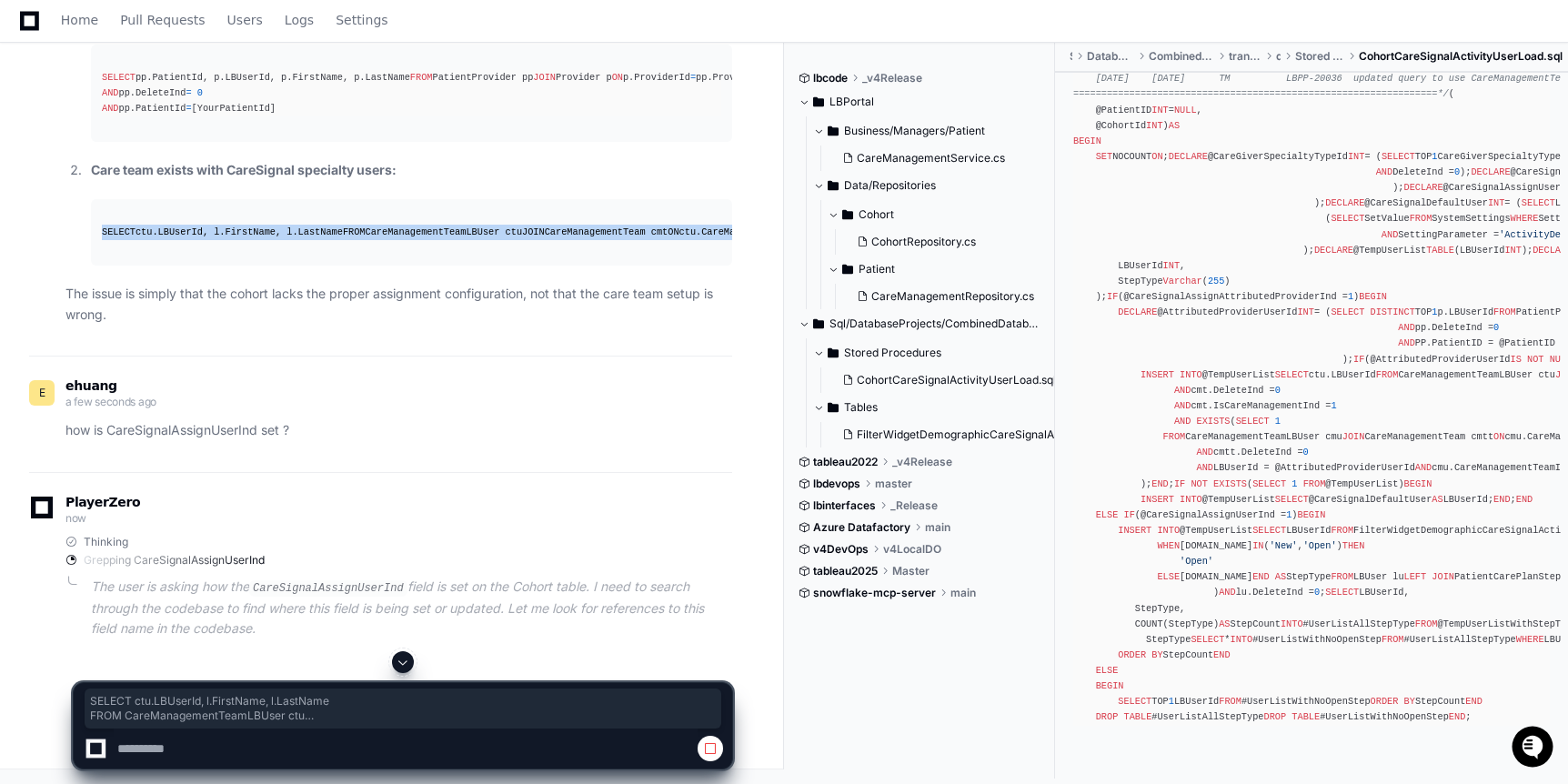
drag, startPoint x: 581, startPoint y: 321, endPoint x: 31, endPoint y: 222, distance: 558.8
copy div "SELECT ctu.LBUserId, l.FirstName, l.LastName FROM CareManagementTeamLBUser ctu …"
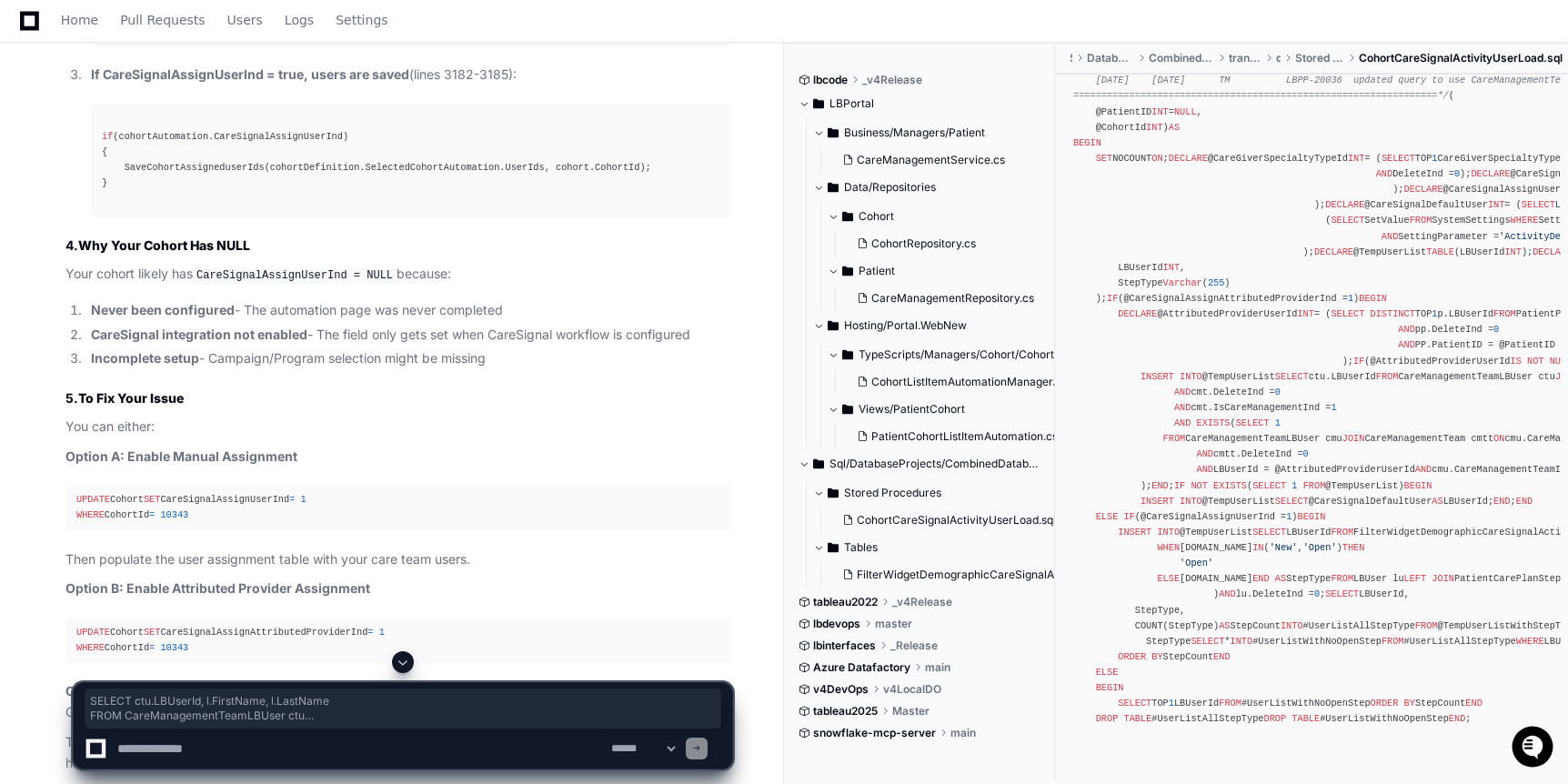
scroll to position [1355, 0]
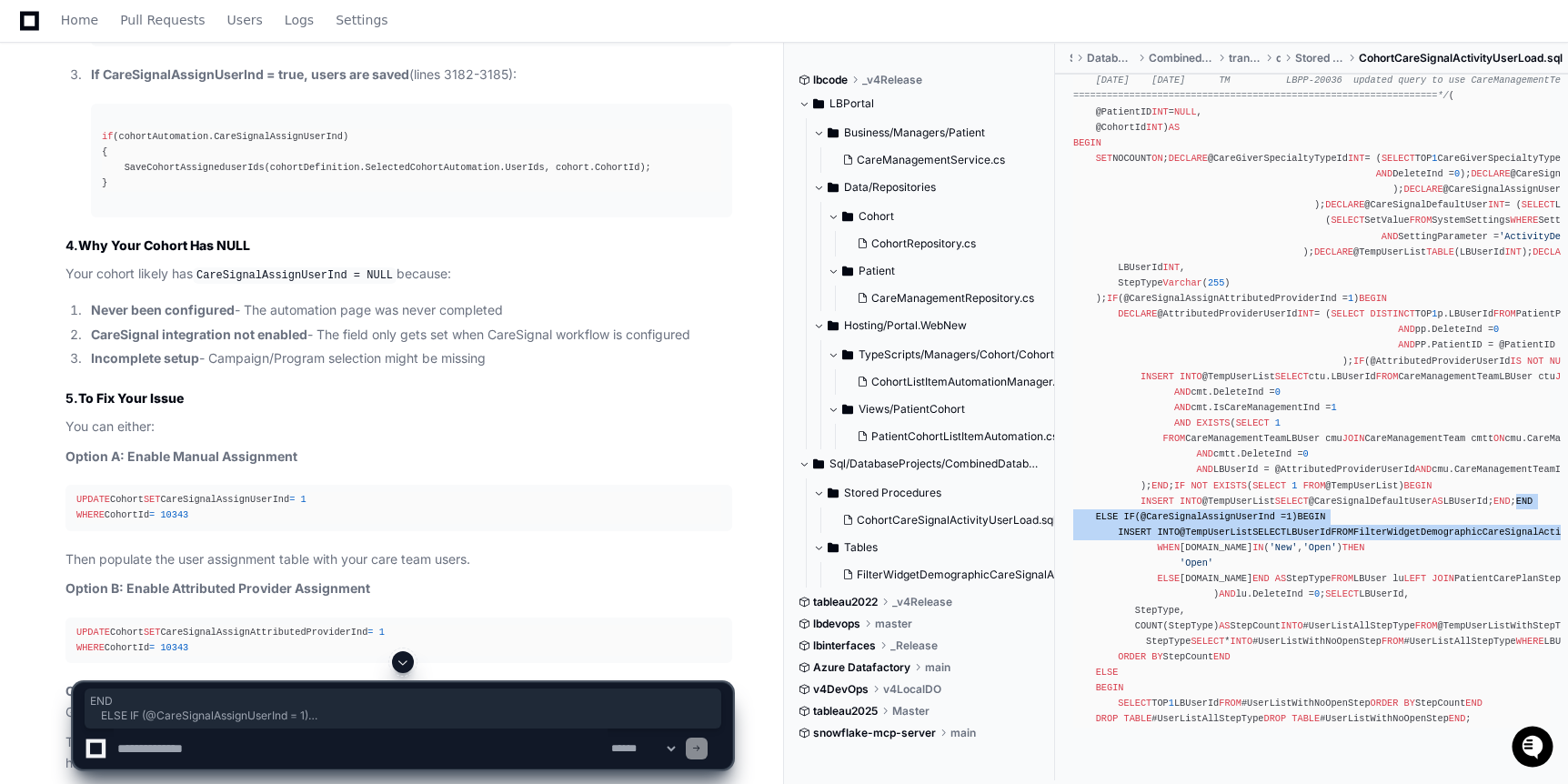
drag, startPoint x: 1096, startPoint y: 531, endPoint x: 1286, endPoint y: 641, distance: 219.5
click at [1286, 641] on div "CREATE PROCEDURE [dbo].[CohortCareSignalActivityUserLoad] /*===================…" at bounding box center [1311, 260] width 477 height 934
click at [1160, 554] on div "CREATE PROCEDURE [dbo].[CohortCareSignalActivityUserLoad] /*===================…" at bounding box center [1311, 260] width 477 height 934
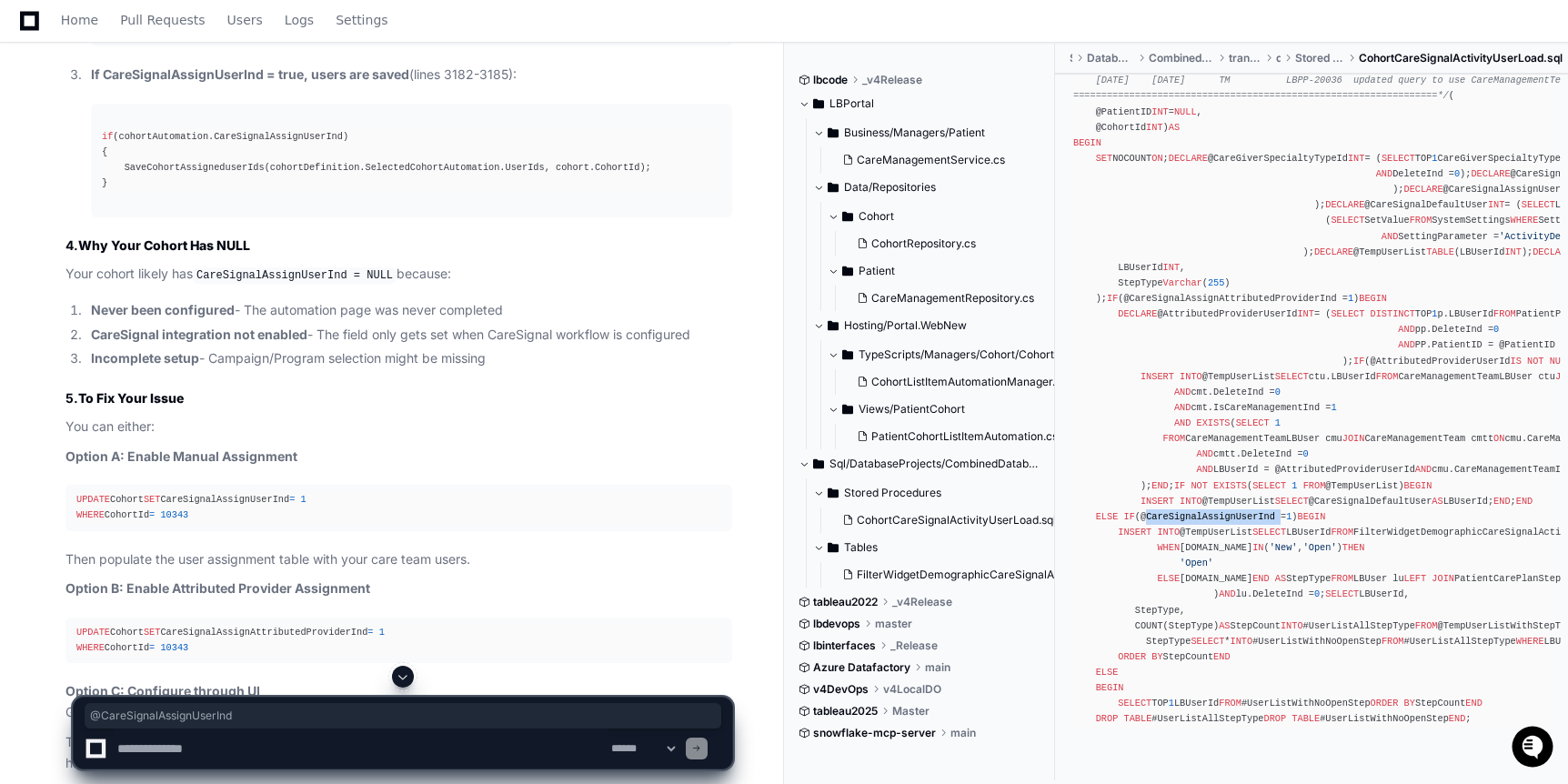
drag, startPoint x: 1147, startPoint y: 552, endPoint x: 1283, endPoint y: 549, distance: 136.0
click at [1283, 549] on div "CREATE PROCEDURE [dbo].[CohortCareSignalActivityUserLoad] /*===================…" at bounding box center [1311, 260] width 477 height 934
copy div "@CareSignalAssignUserInd"
click at [1559, 324] on pre "CREATE PROCEDURE [dbo].[CohortCareSignalActivityUserLoad] /*===================…" at bounding box center [1312, 260] width 499 height 949
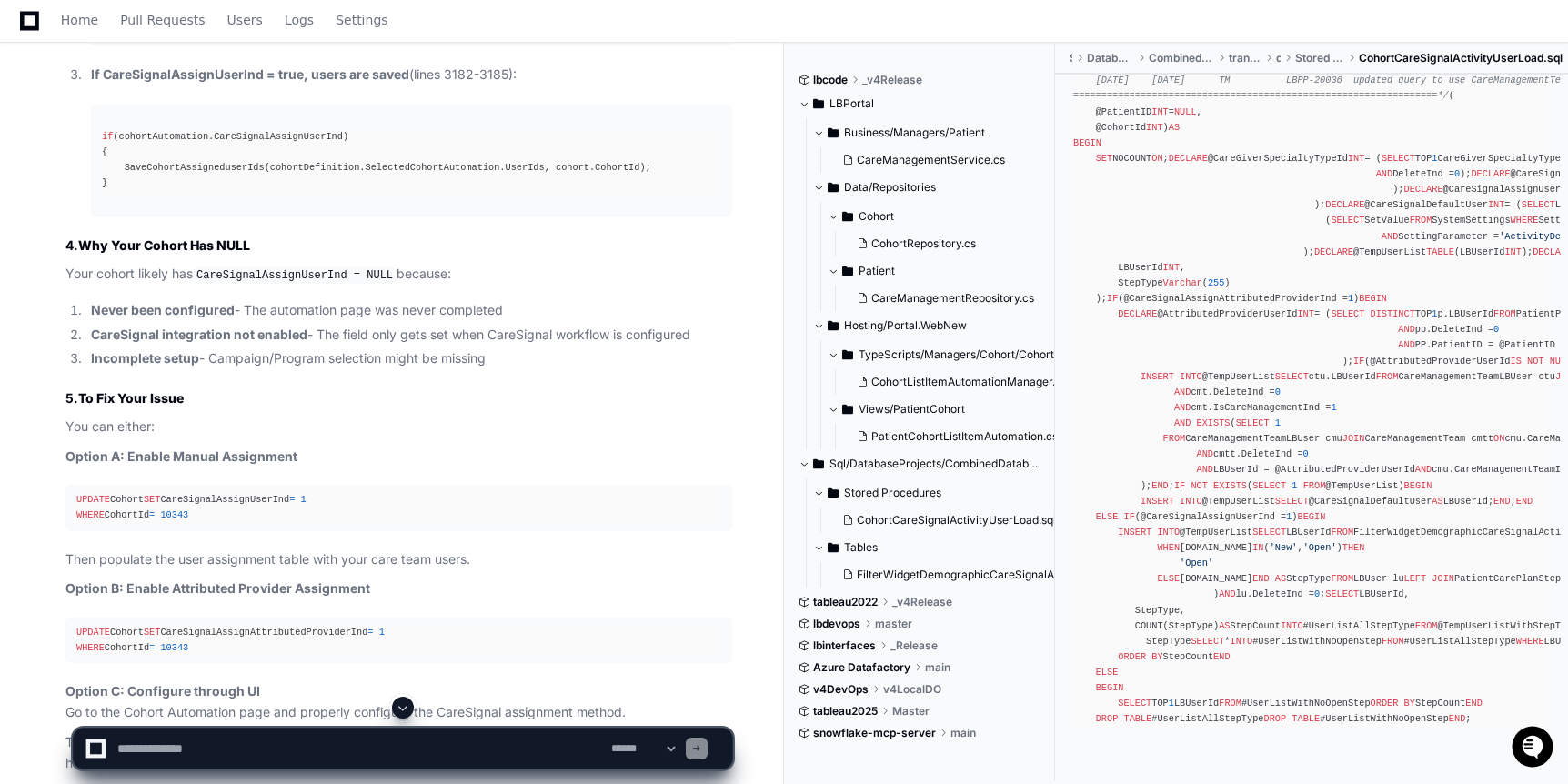
scroll to position [0, 0]
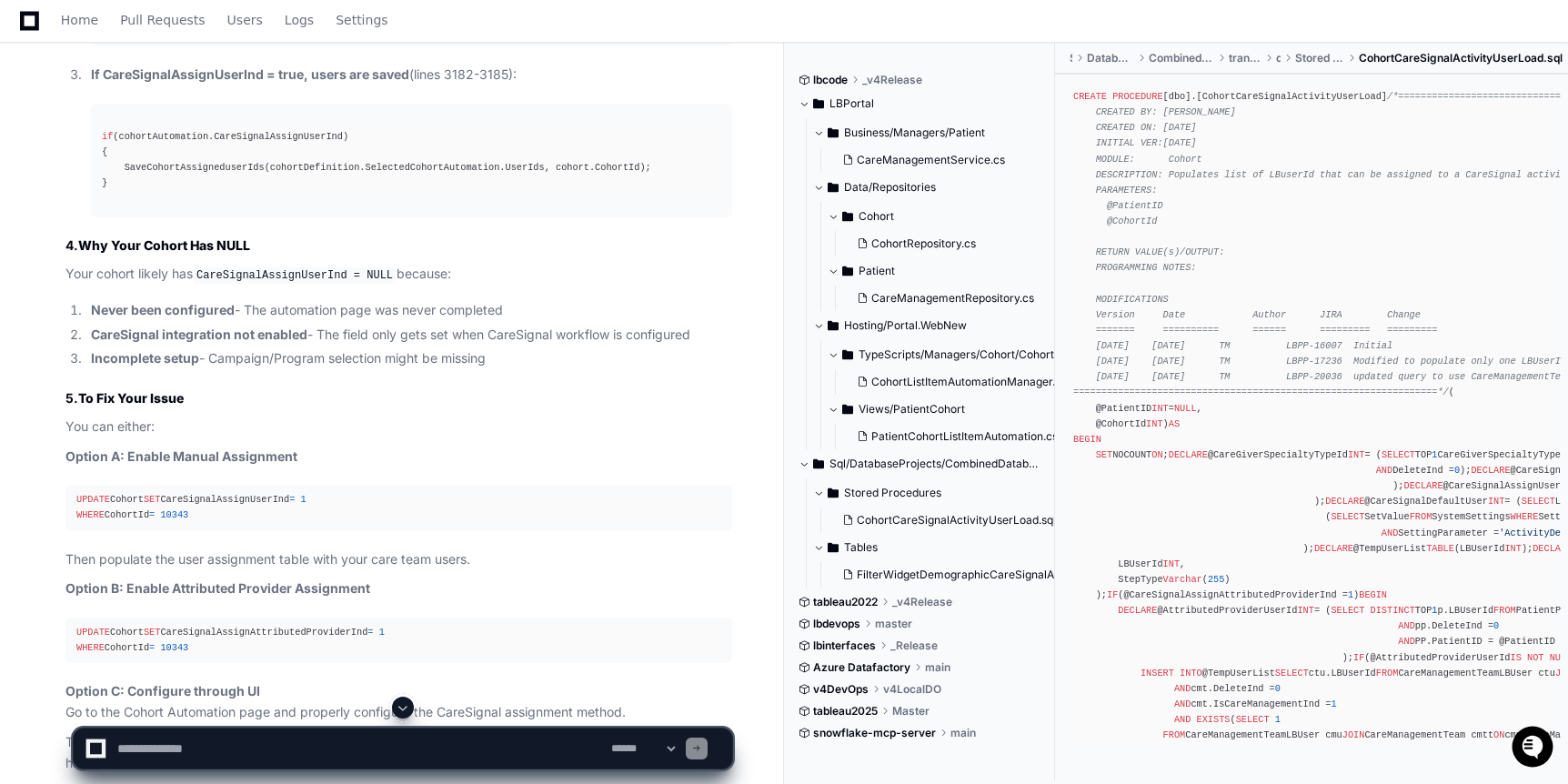
drag, startPoint x: 1360, startPoint y: 59, endPoint x: 1560, endPoint y: 56, distance: 200.0
click at [1560, 56] on span "CohortCareSignalActivityUserLoad.sql" at bounding box center [1460, 58] width 204 height 14
click at [1555, 56] on span "CohortCareSignalActivityUserLoad.sql" at bounding box center [1460, 58] width 204 height 14
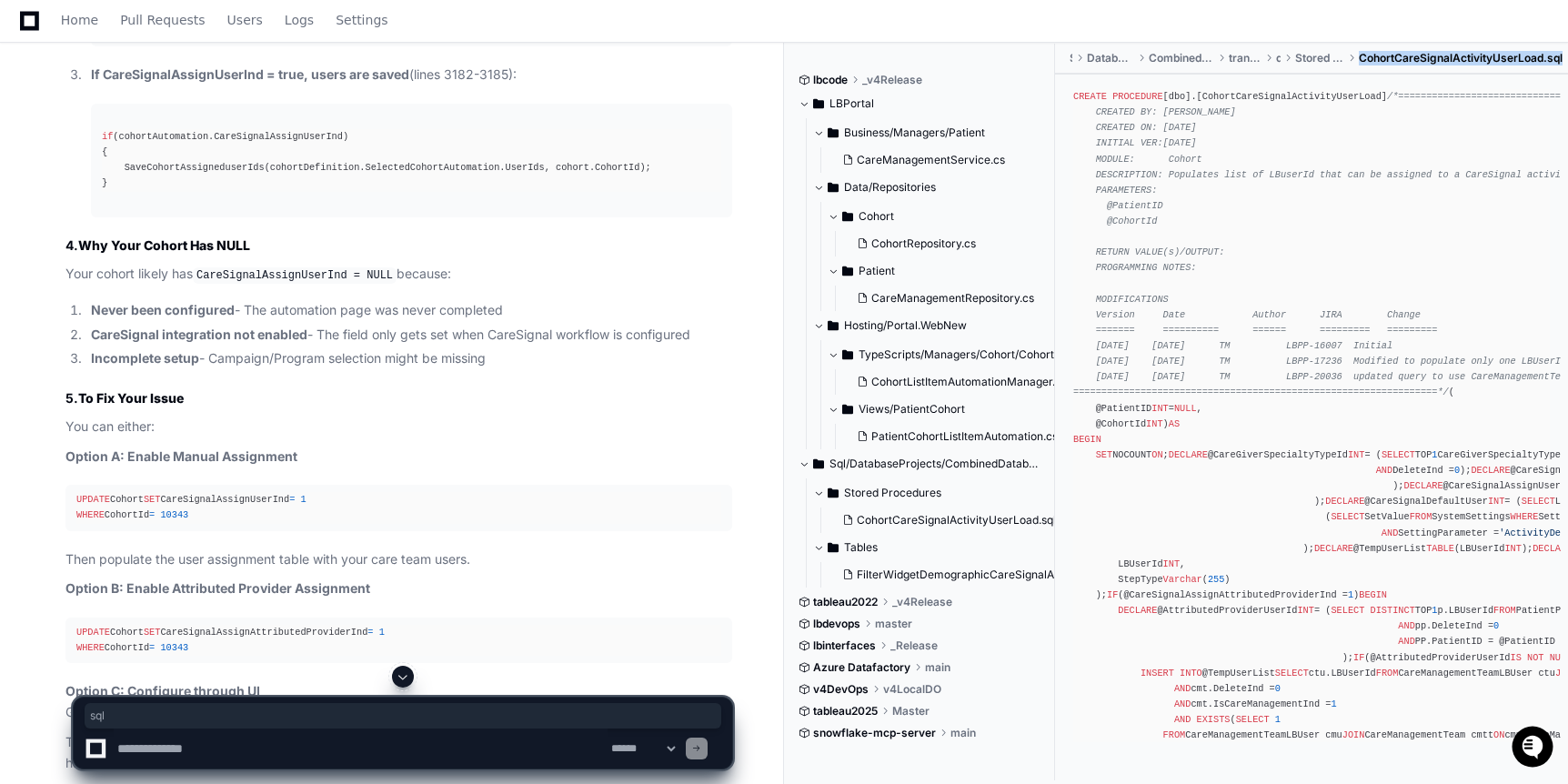
click at [1555, 56] on span "CohortCareSignalActivityUserLoad.sql" at bounding box center [1460, 58] width 204 height 14
copy span "CohortCareSignalActivityUserLoad.sql"
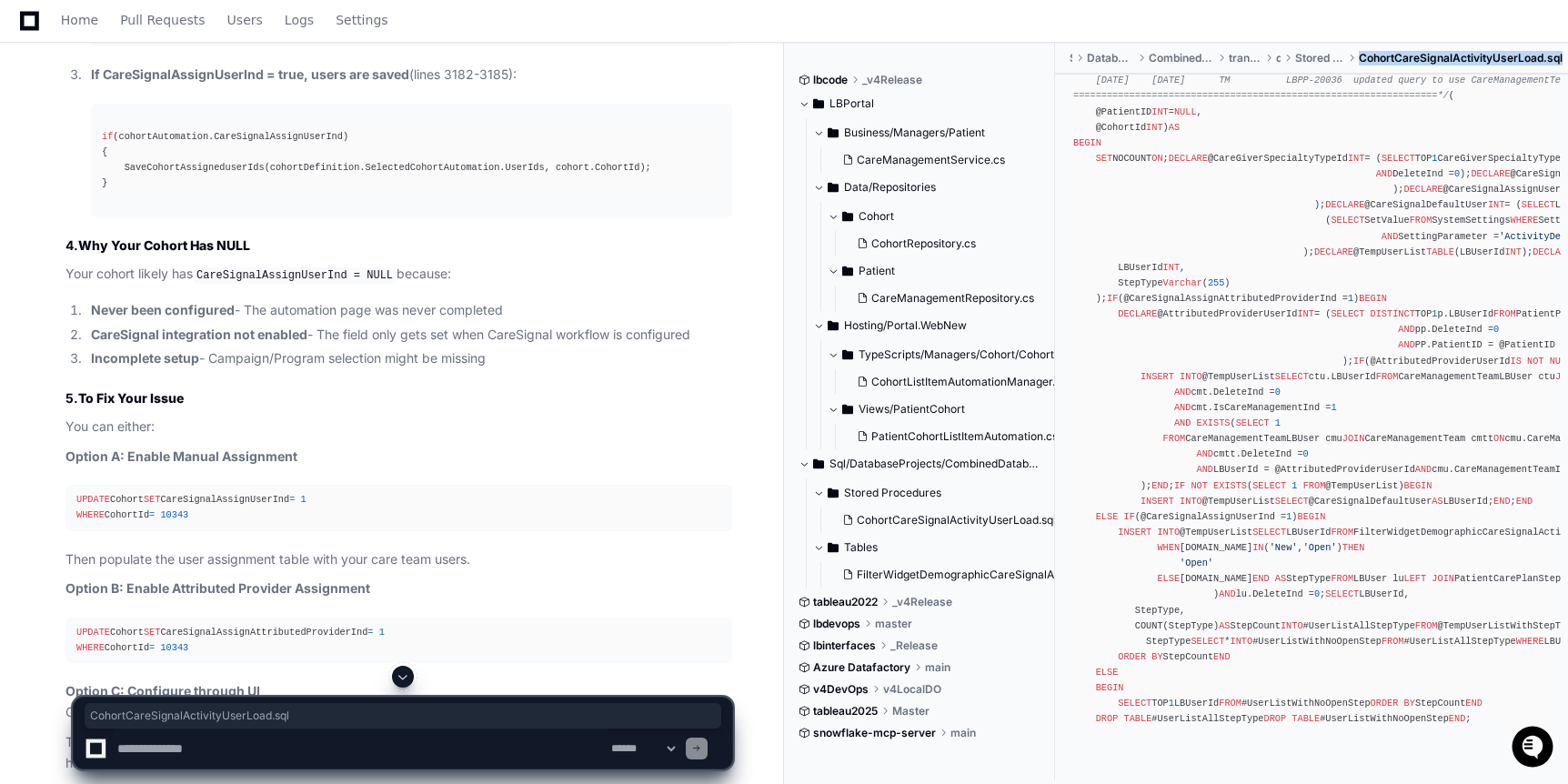
scroll to position [1324, 0]
click at [1236, 434] on div "CREATE PROCEDURE [dbo].[CohortCareSignalActivityUserLoad] /*===================…" at bounding box center [1311, 260] width 477 height 934
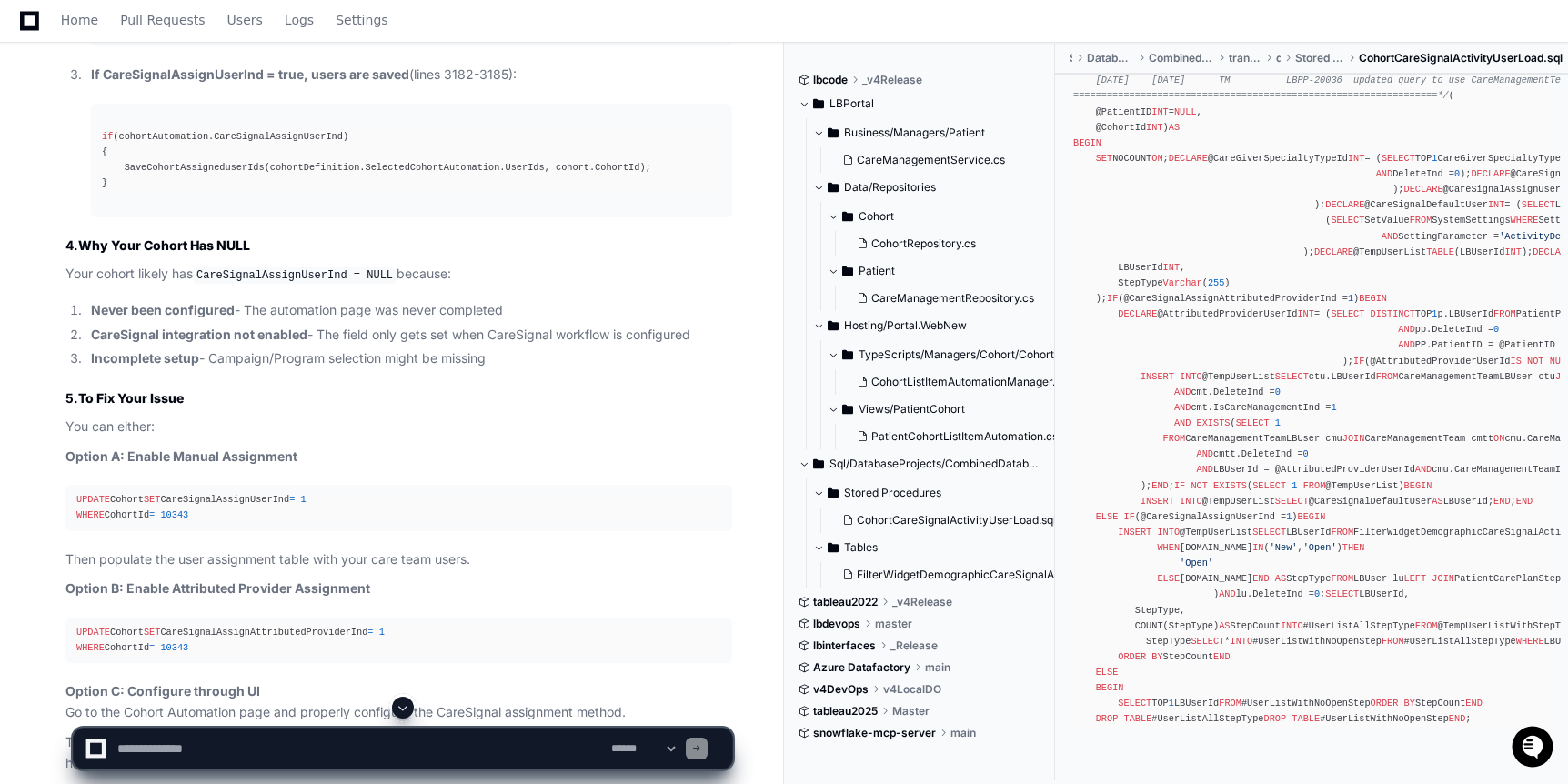
scroll to position [1564, 0]
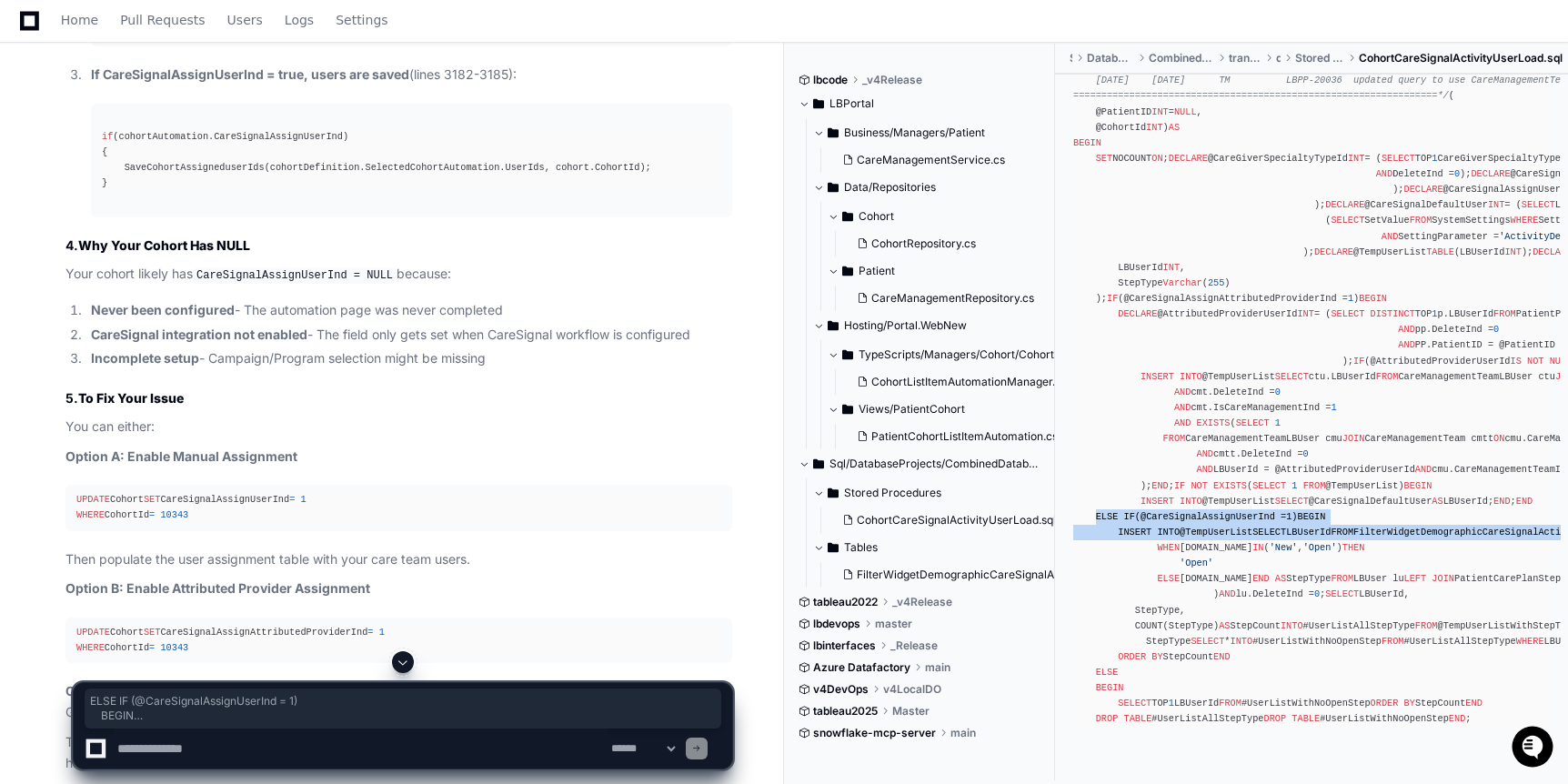
drag, startPoint x: 1098, startPoint y: 339, endPoint x: 1179, endPoint y: 440, distance: 129.5
click at [1179, 440] on div "CREATE PROCEDURE [dbo].[CohortCareSignalActivityUserLoad] /*===================…" at bounding box center [1311, 260] width 477 height 934
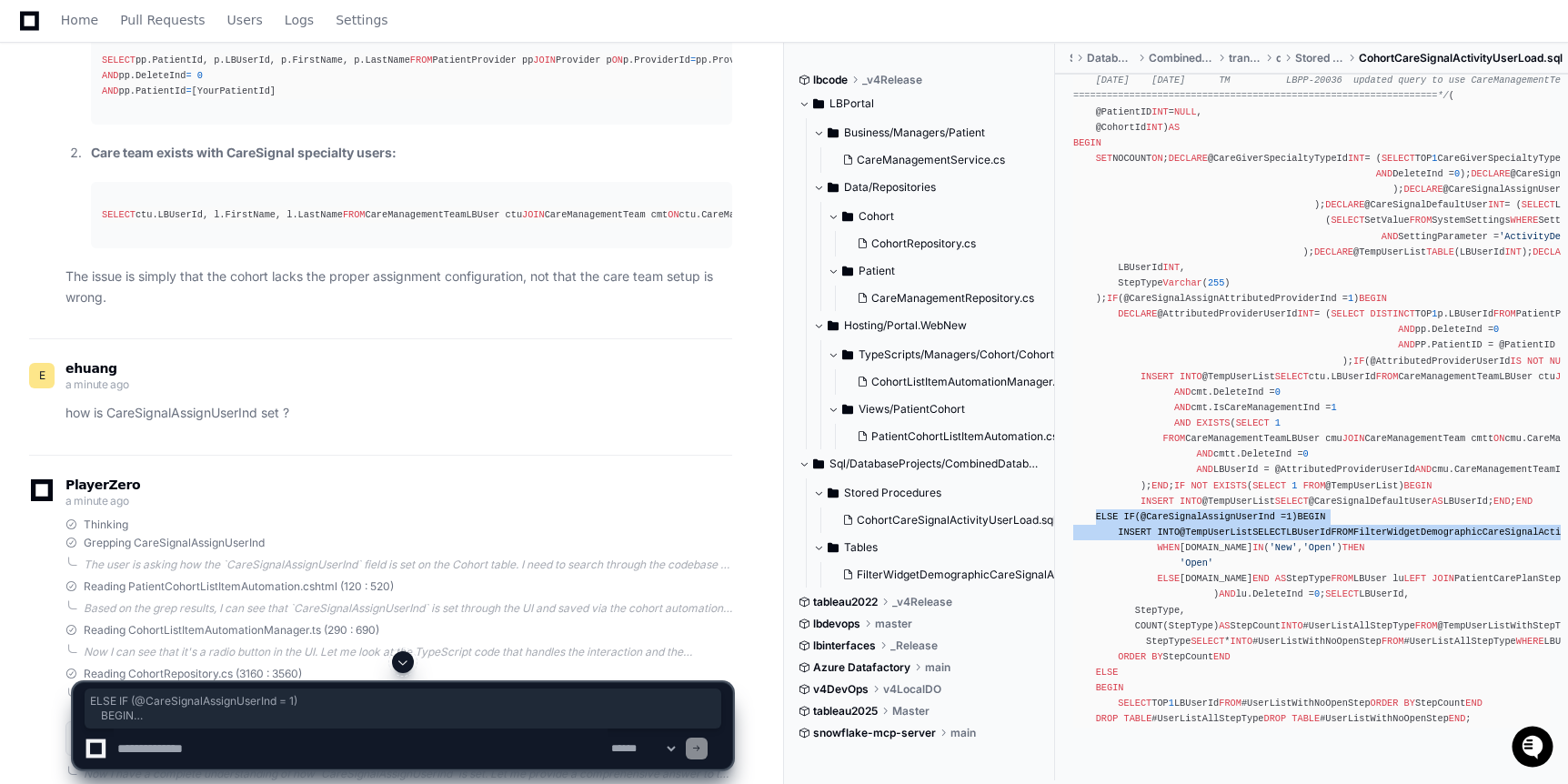
scroll to position [3167, 0]
